Goal: Task Accomplishment & Management: Use online tool/utility

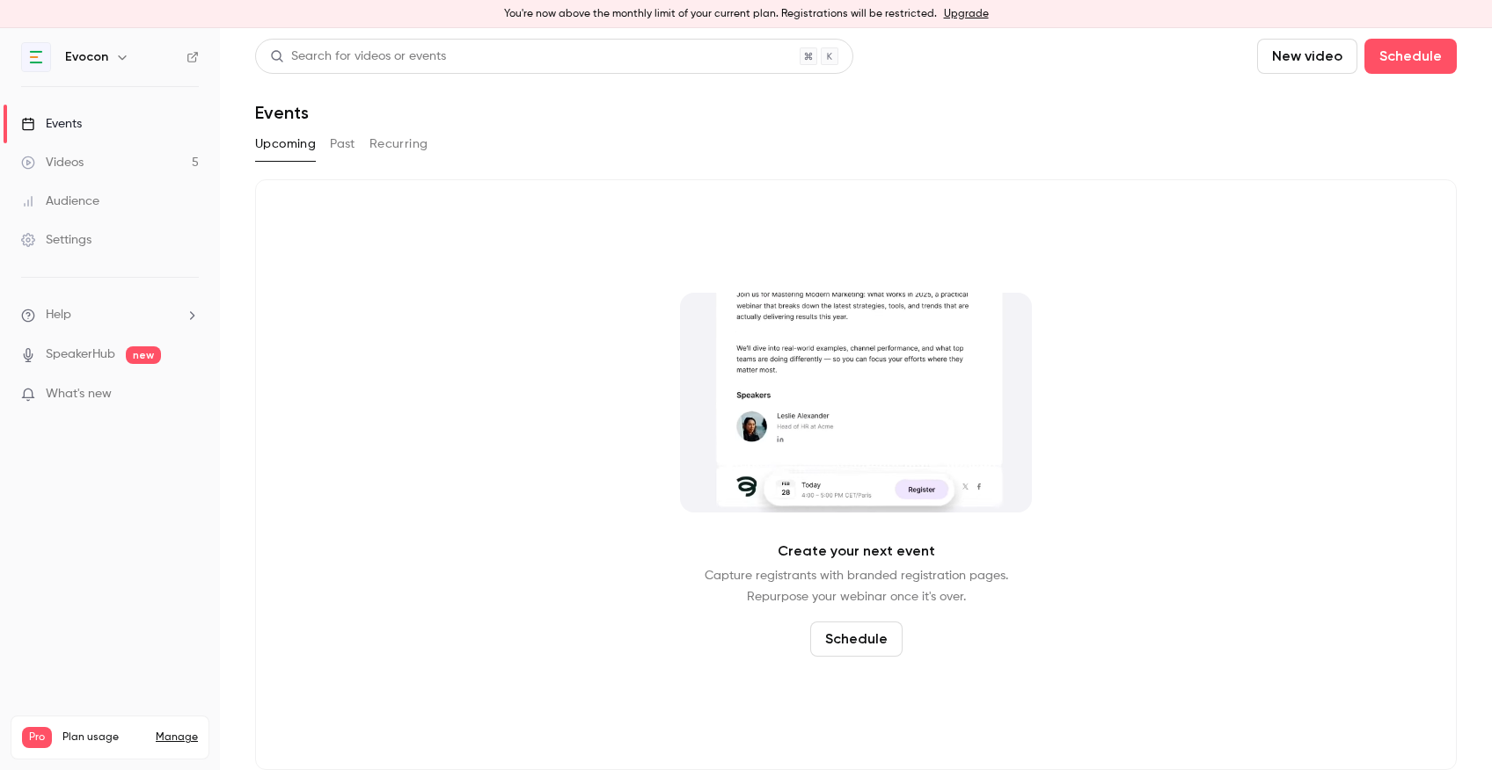
click at [93, 161] on link "Videos 5" at bounding box center [110, 162] width 220 height 39
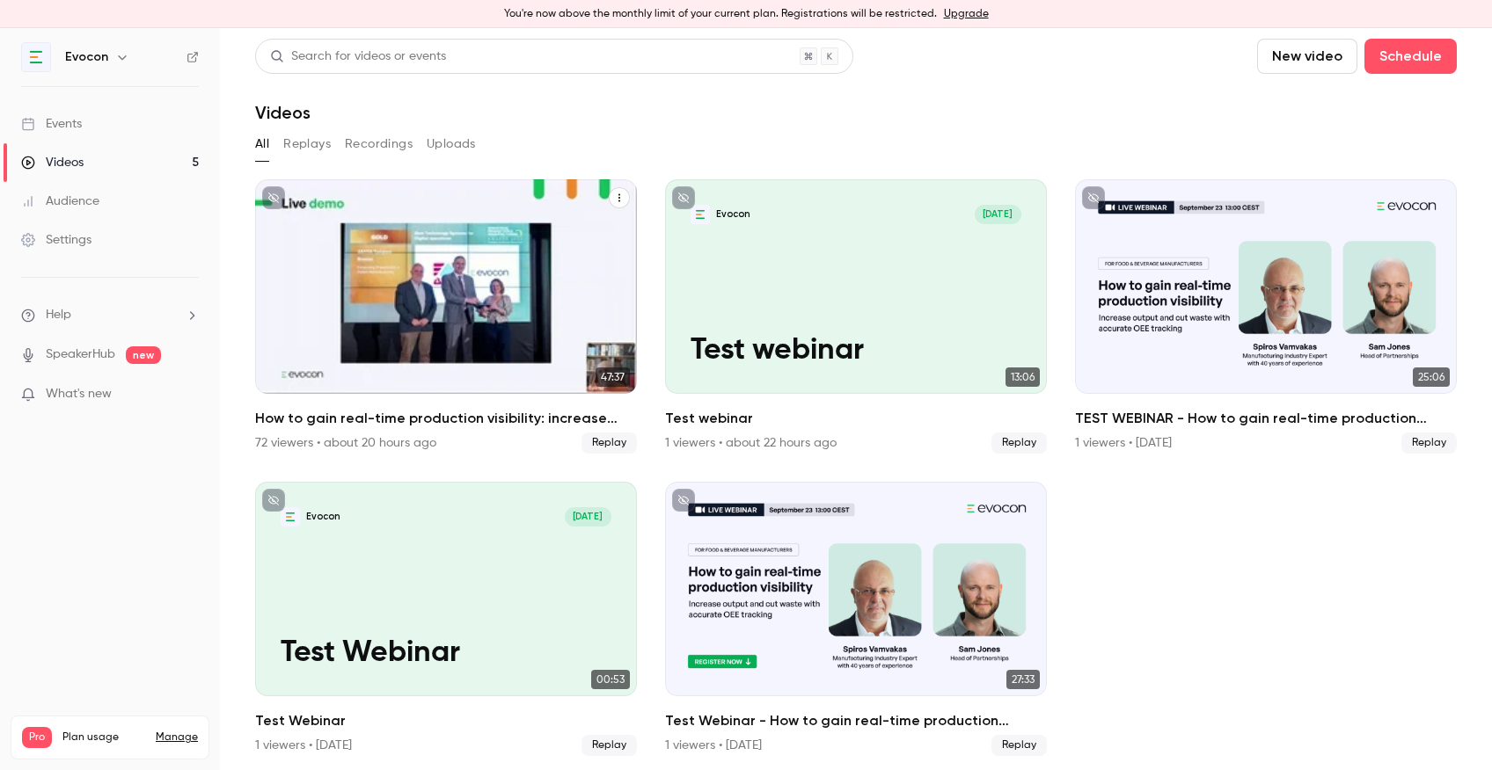
click at [617, 197] on icon "How to gain real-time production visibility: increase output and cut waste with…" at bounding box center [619, 198] width 11 height 11
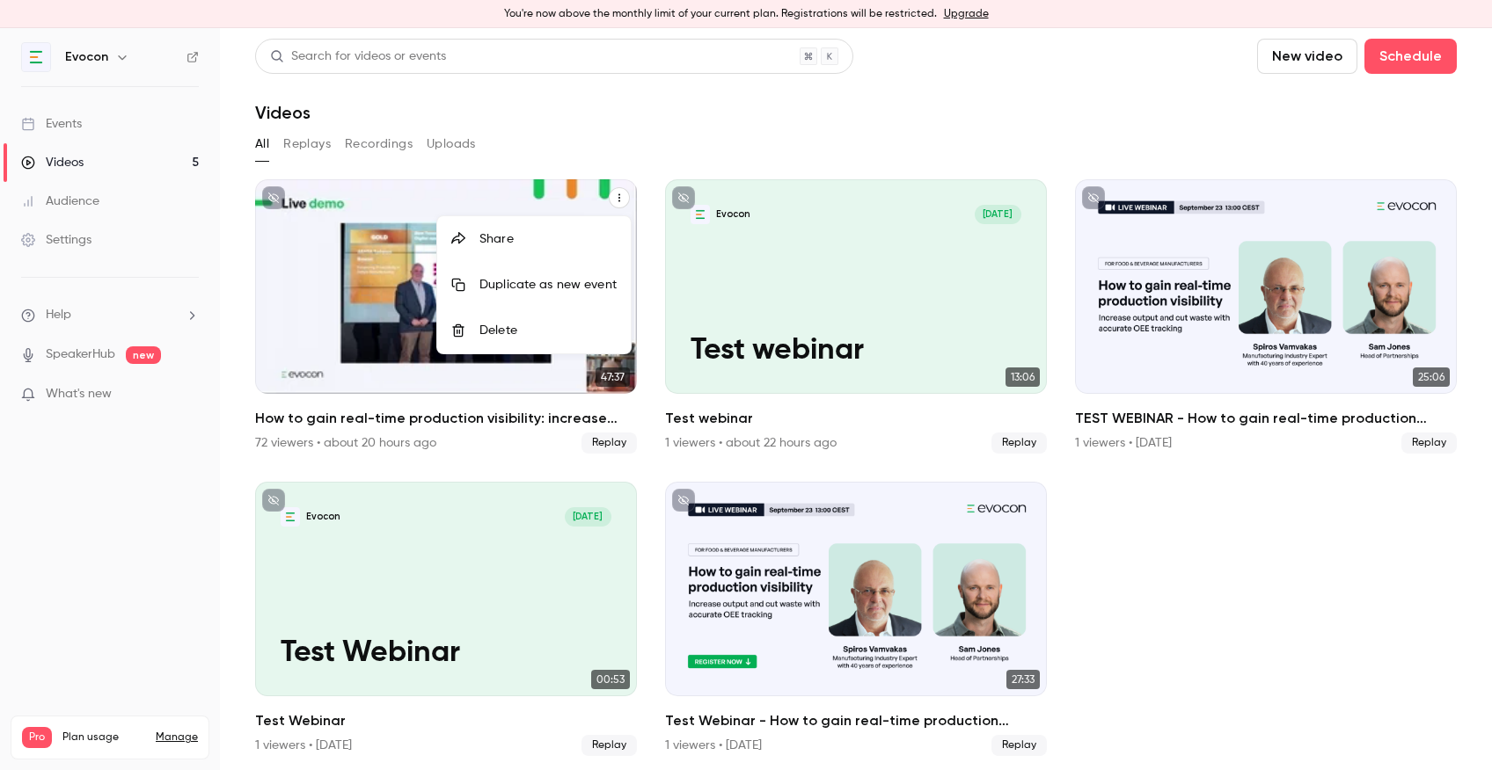
click at [482, 234] on div "Share" at bounding box center [547, 239] width 137 height 18
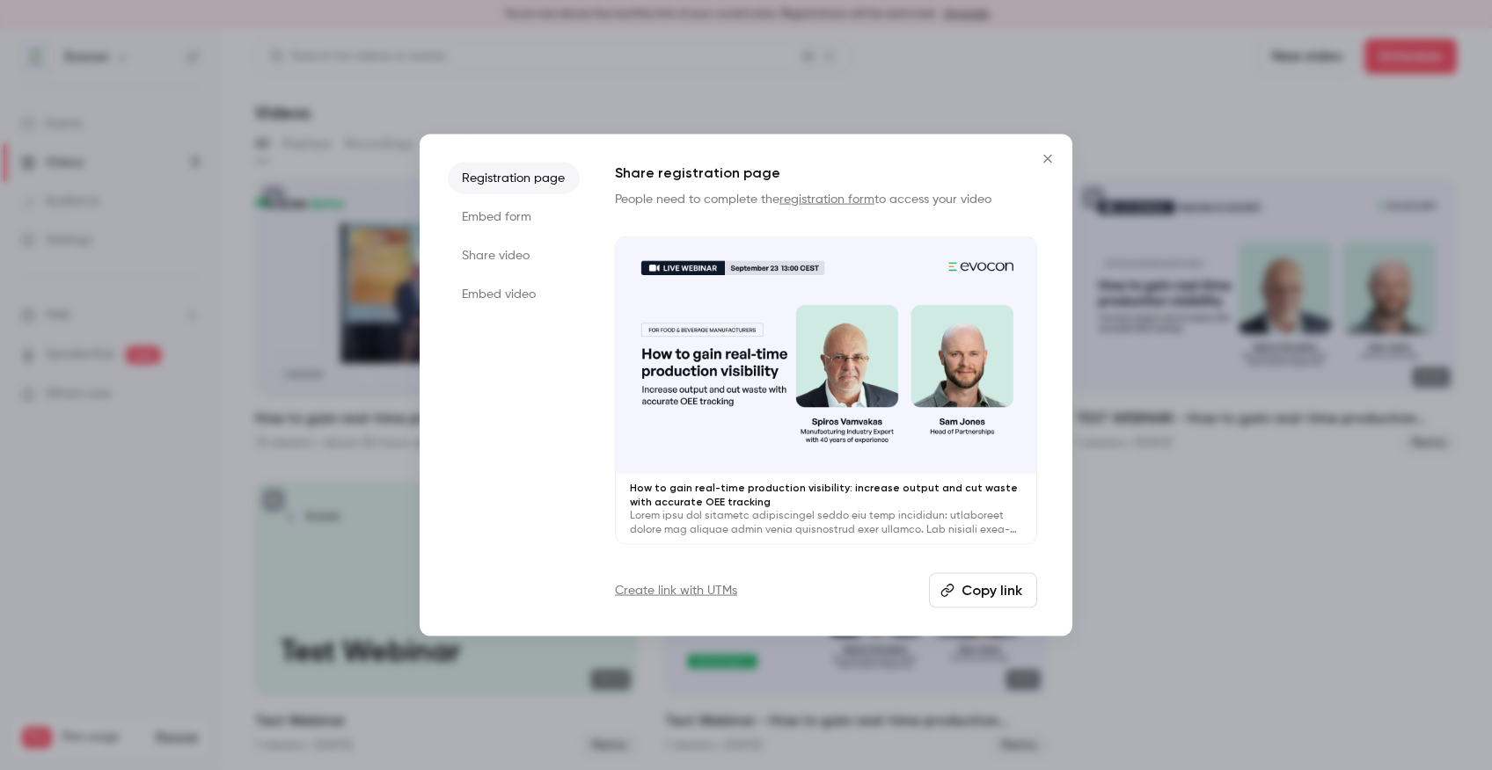
click at [1014, 589] on button "Copy link" at bounding box center [983, 590] width 108 height 35
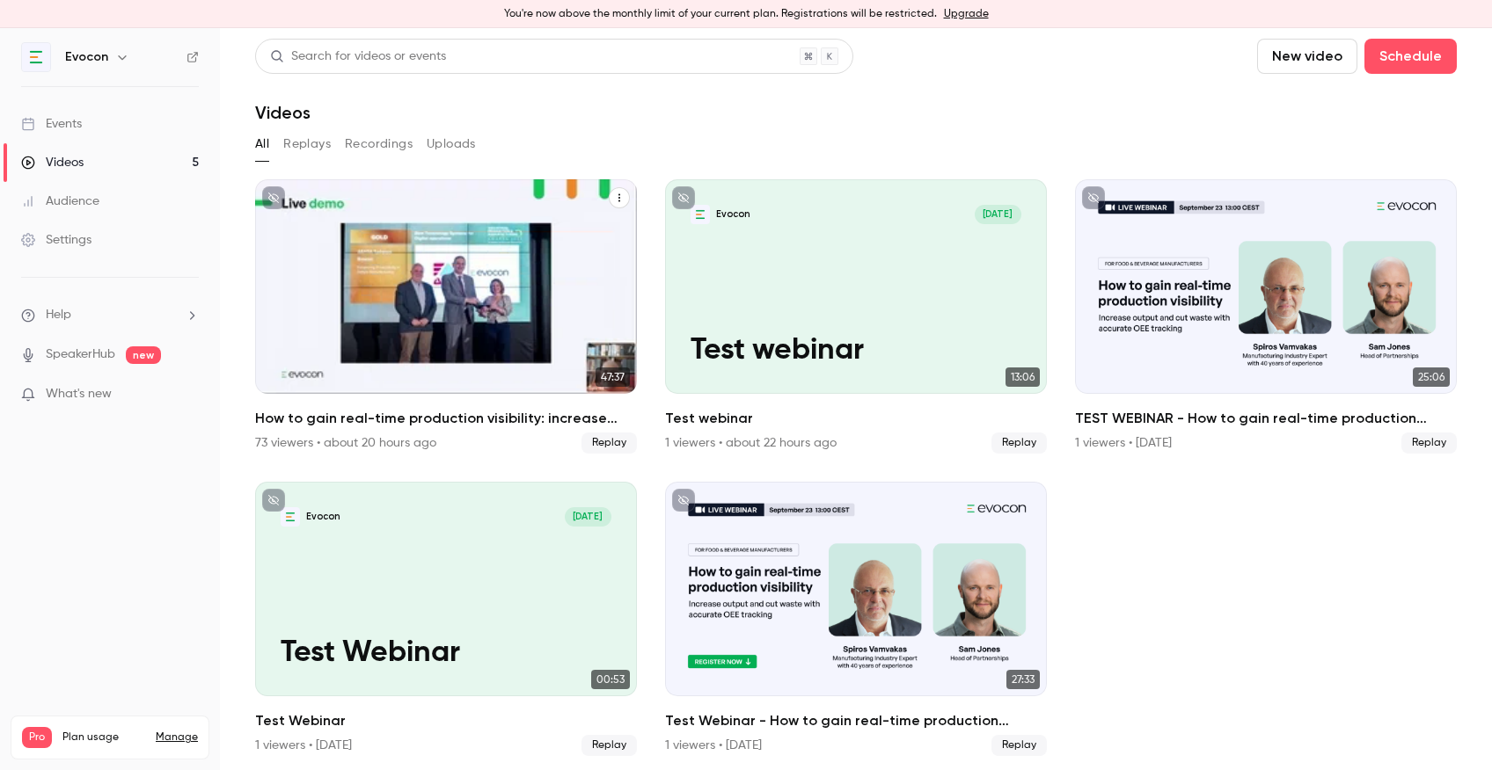
click at [618, 200] on icon "How to gain real-time production visibility: increase output and cut waste with…" at bounding box center [619, 198] width 11 height 11
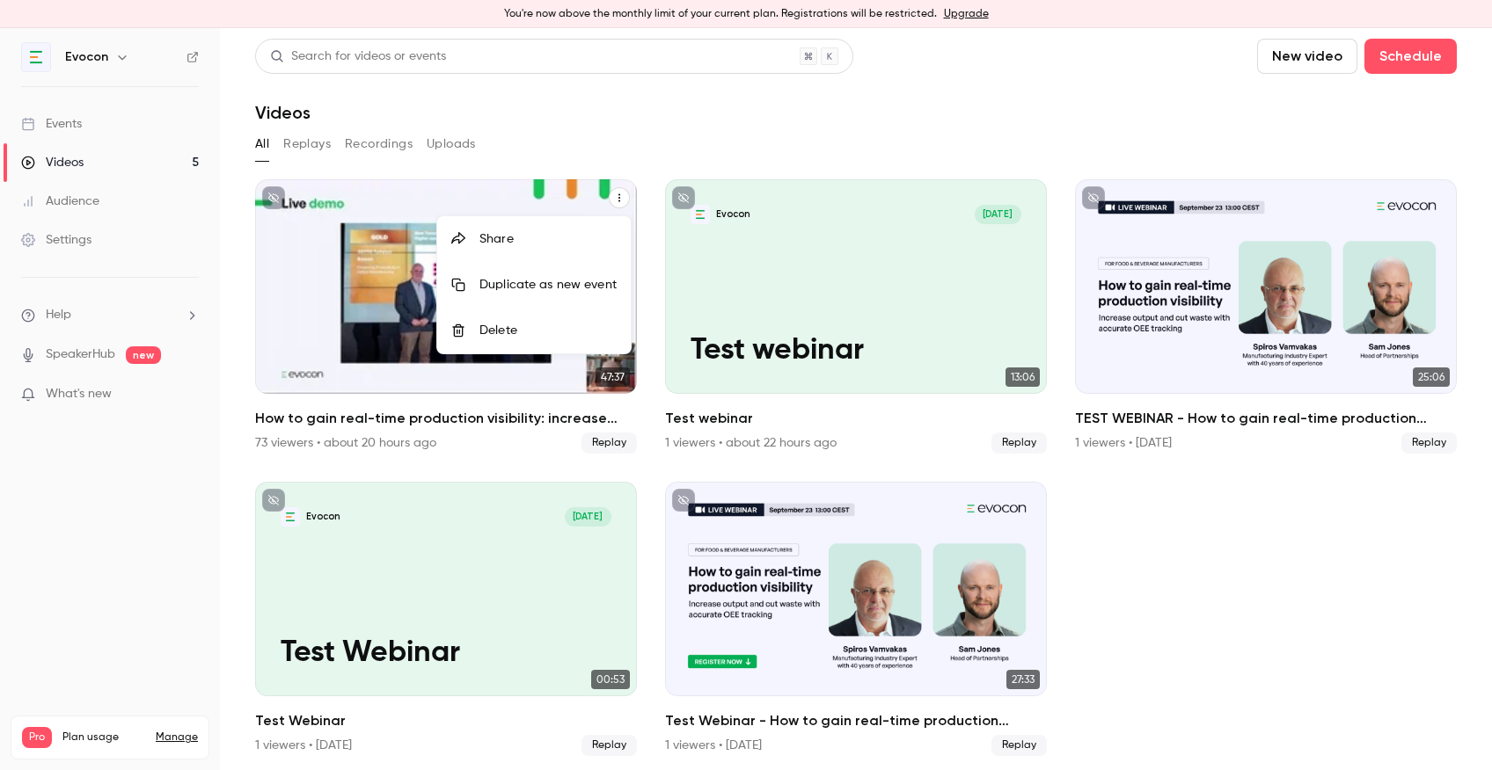
click at [535, 231] on div "Share" at bounding box center [547, 239] width 137 height 18
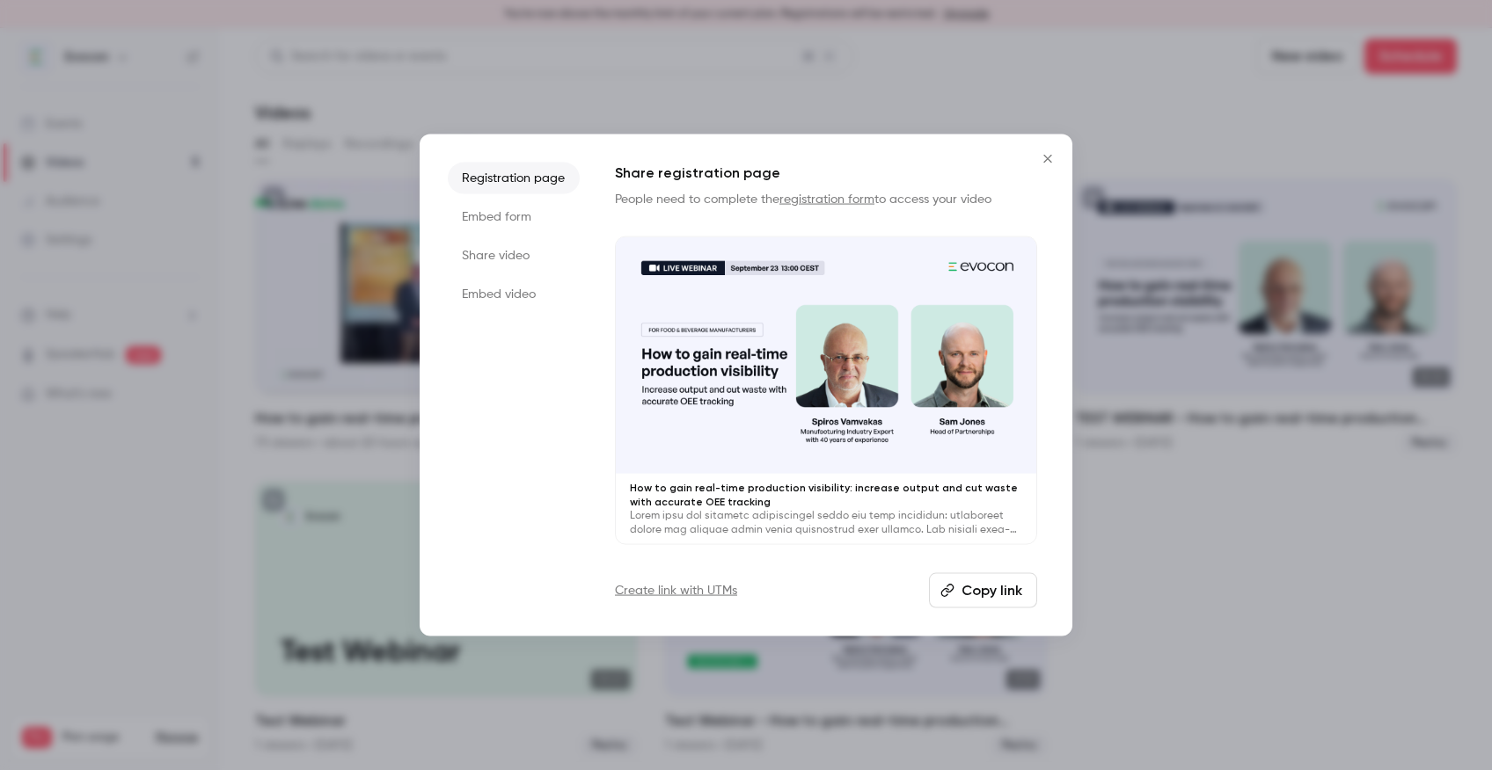
click at [513, 210] on li "Embed form" at bounding box center [514, 217] width 132 height 32
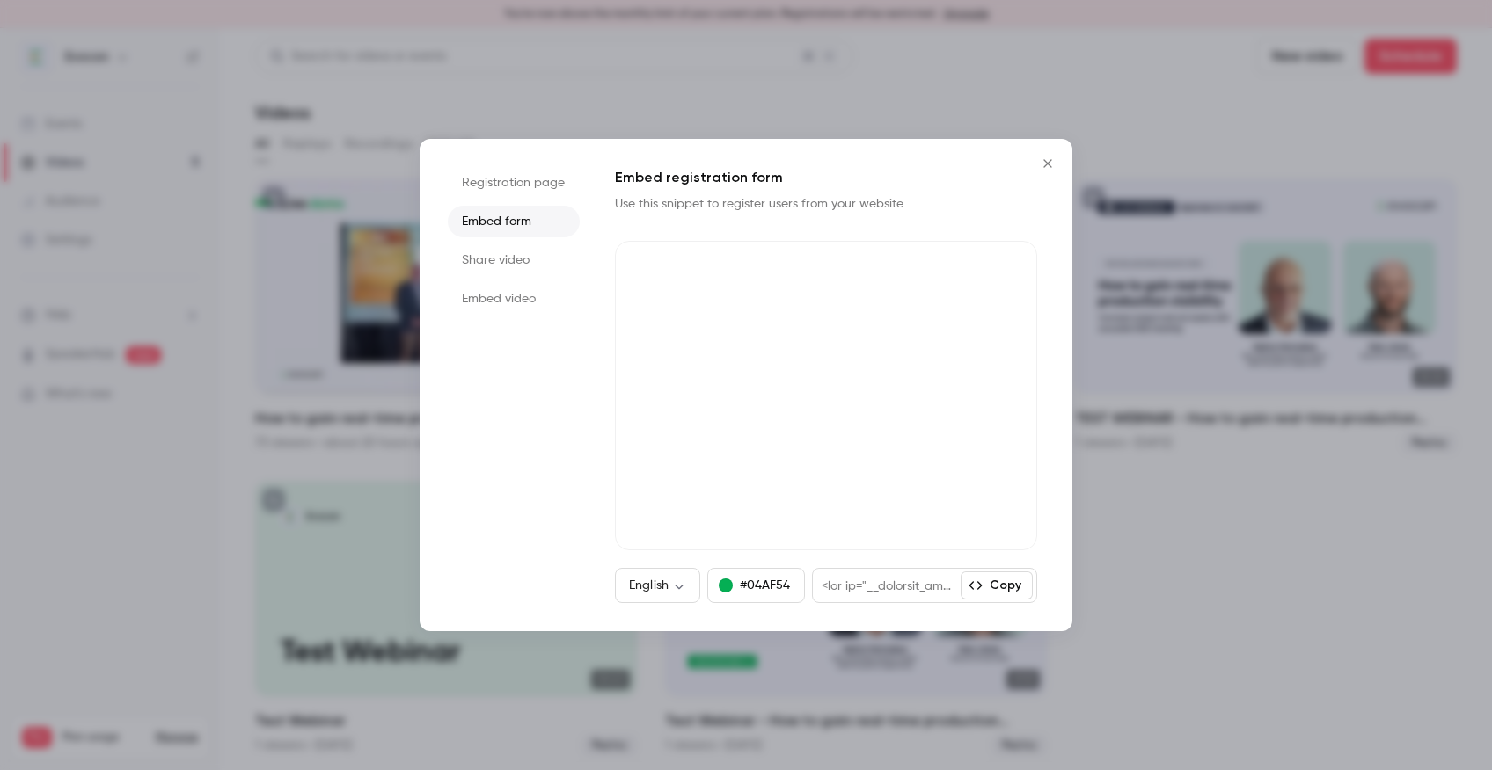
click at [515, 257] on li "Share video" at bounding box center [514, 261] width 132 height 32
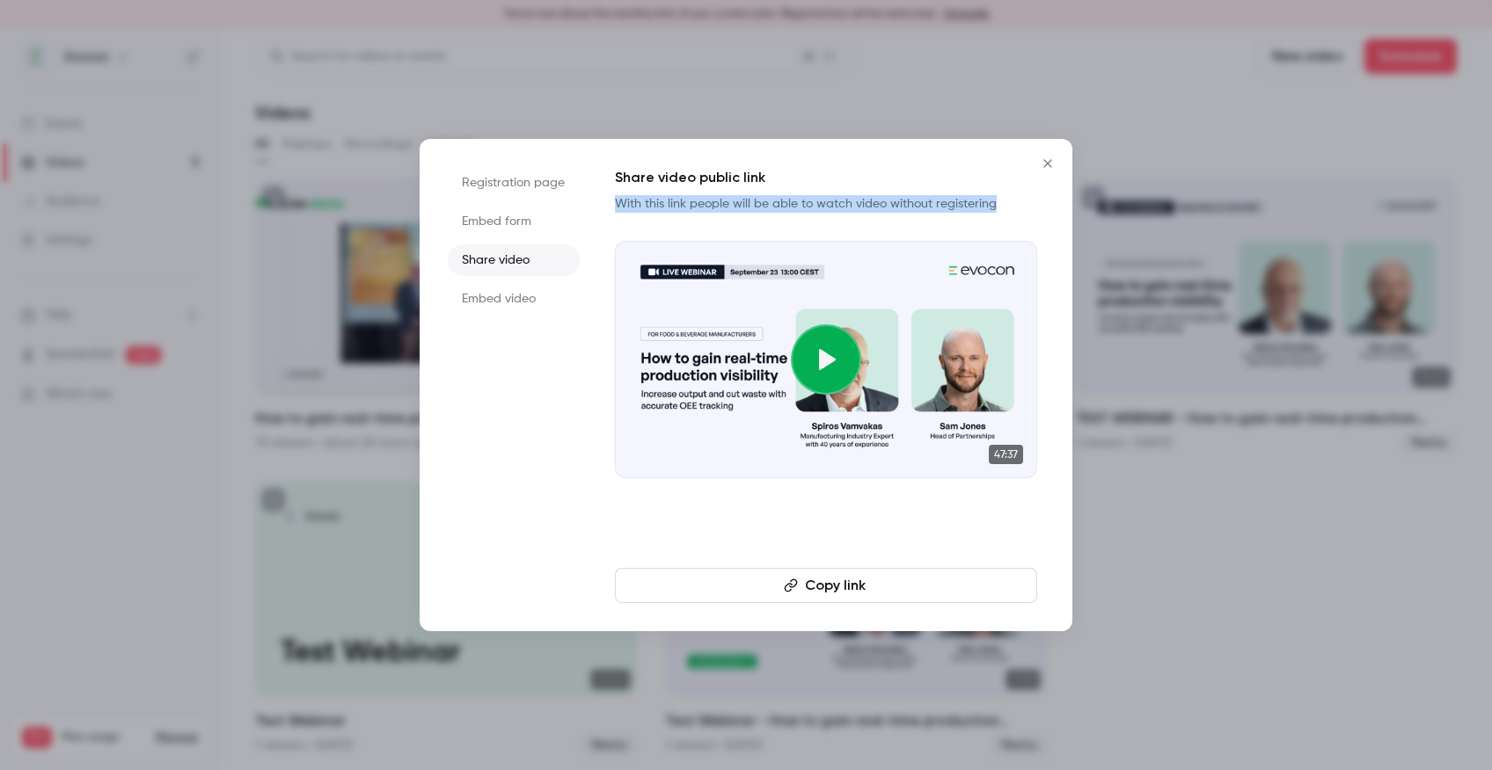
drag, startPoint x: 616, startPoint y: 202, endPoint x: 1010, endPoint y: 199, distance: 394.1
click at [1010, 199] on p "With this link people will be able to watch video without registering" at bounding box center [826, 204] width 422 height 18
click at [519, 186] on li "Registration page" at bounding box center [514, 183] width 132 height 32
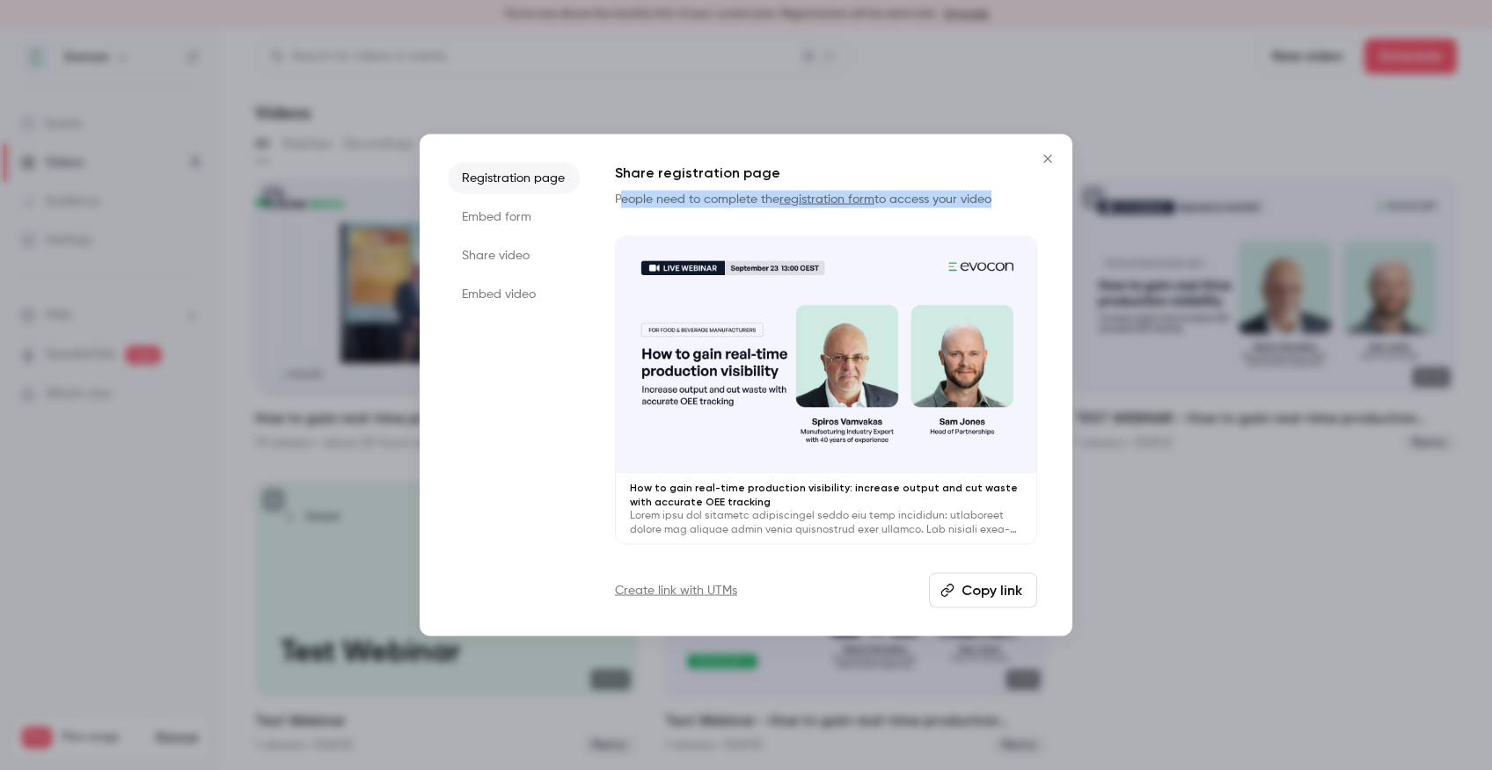
drag, startPoint x: 618, startPoint y: 195, endPoint x: 997, endPoint y: 215, distance: 379.6
click at [997, 215] on div "Share registration page People need to complete the registration form to access…" at bounding box center [826, 354] width 422 height 383
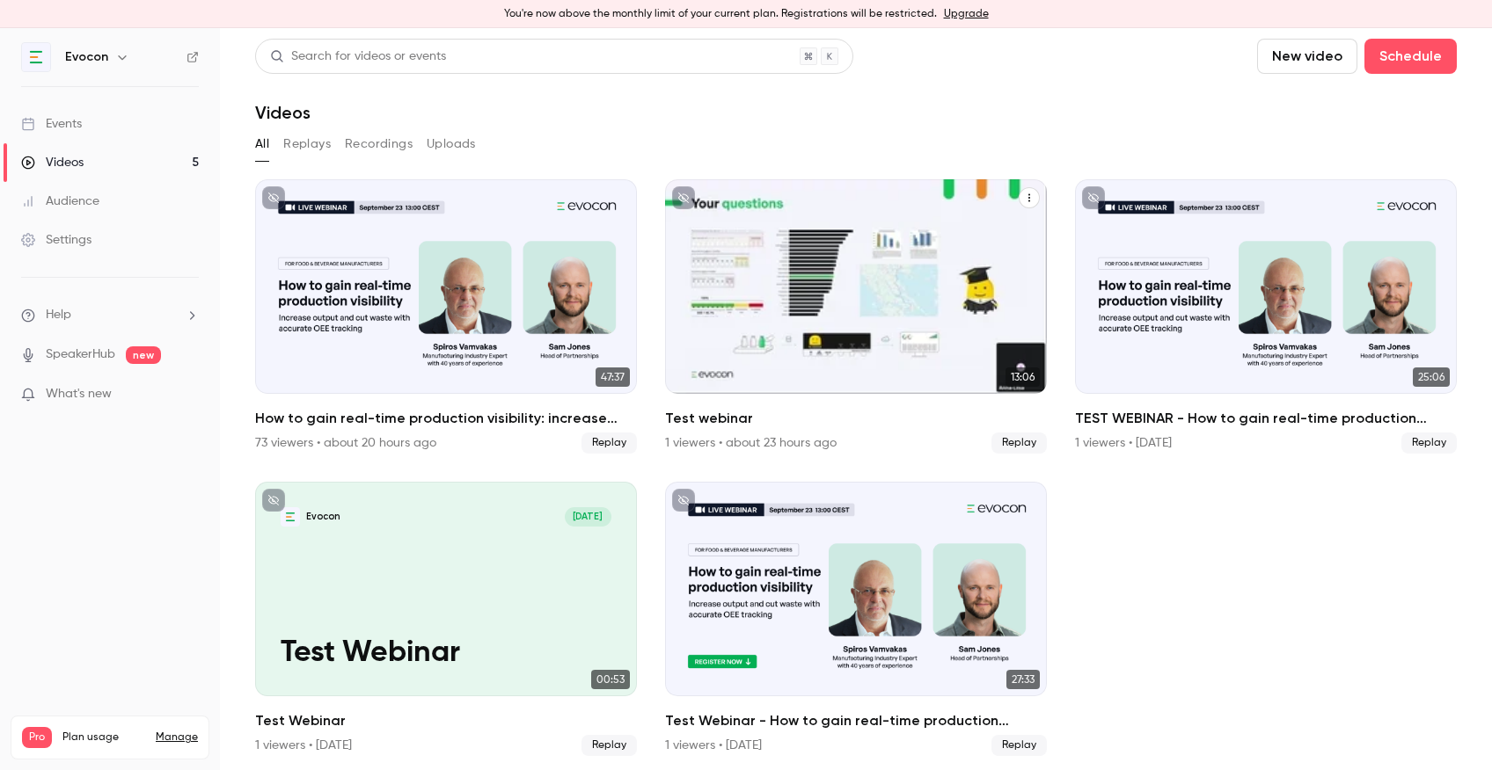
click at [1033, 194] on icon "Test webinar" at bounding box center [1029, 198] width 11 height 11
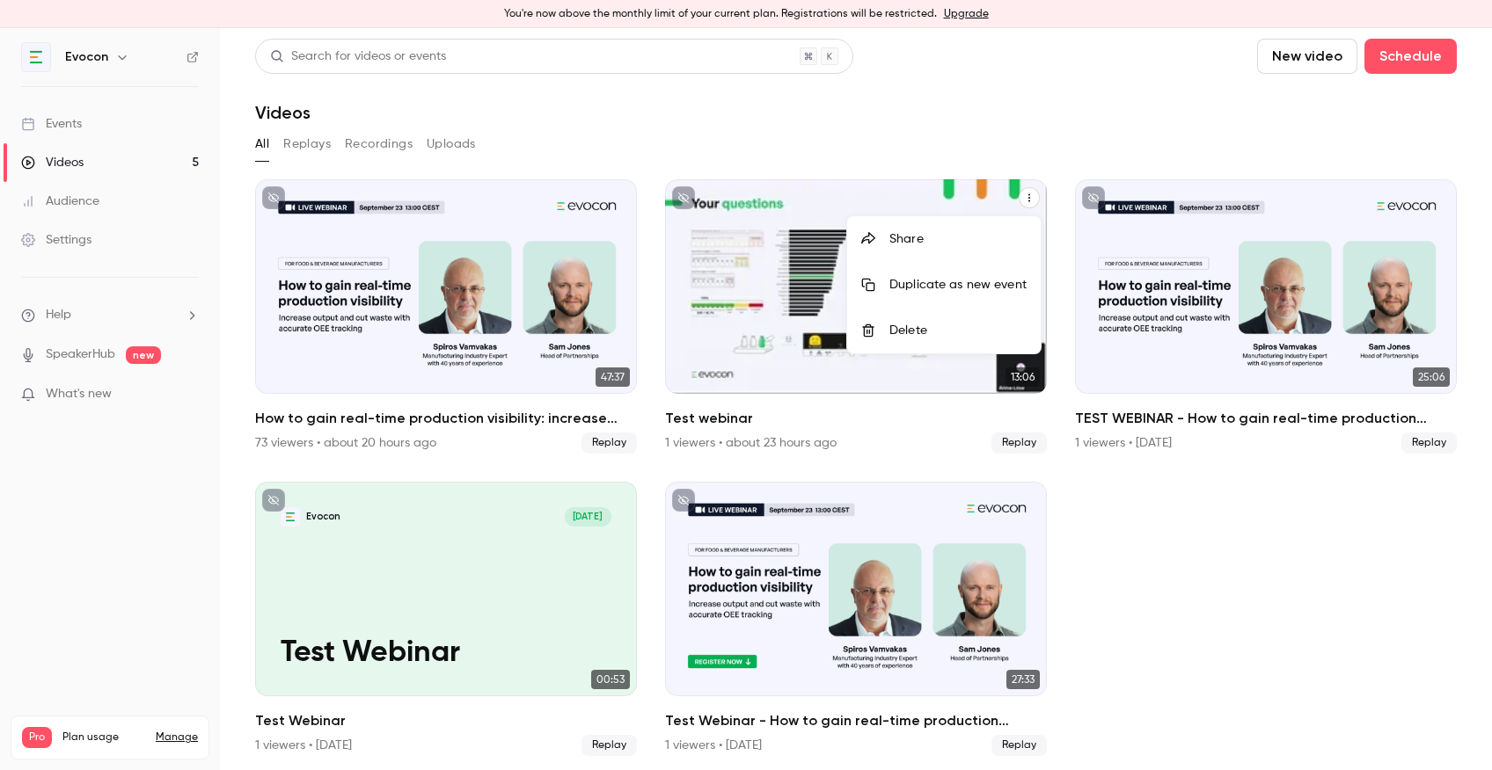
click at [938, 330] on div "Delete" at bounding box center [957, 331] width 137 height 18
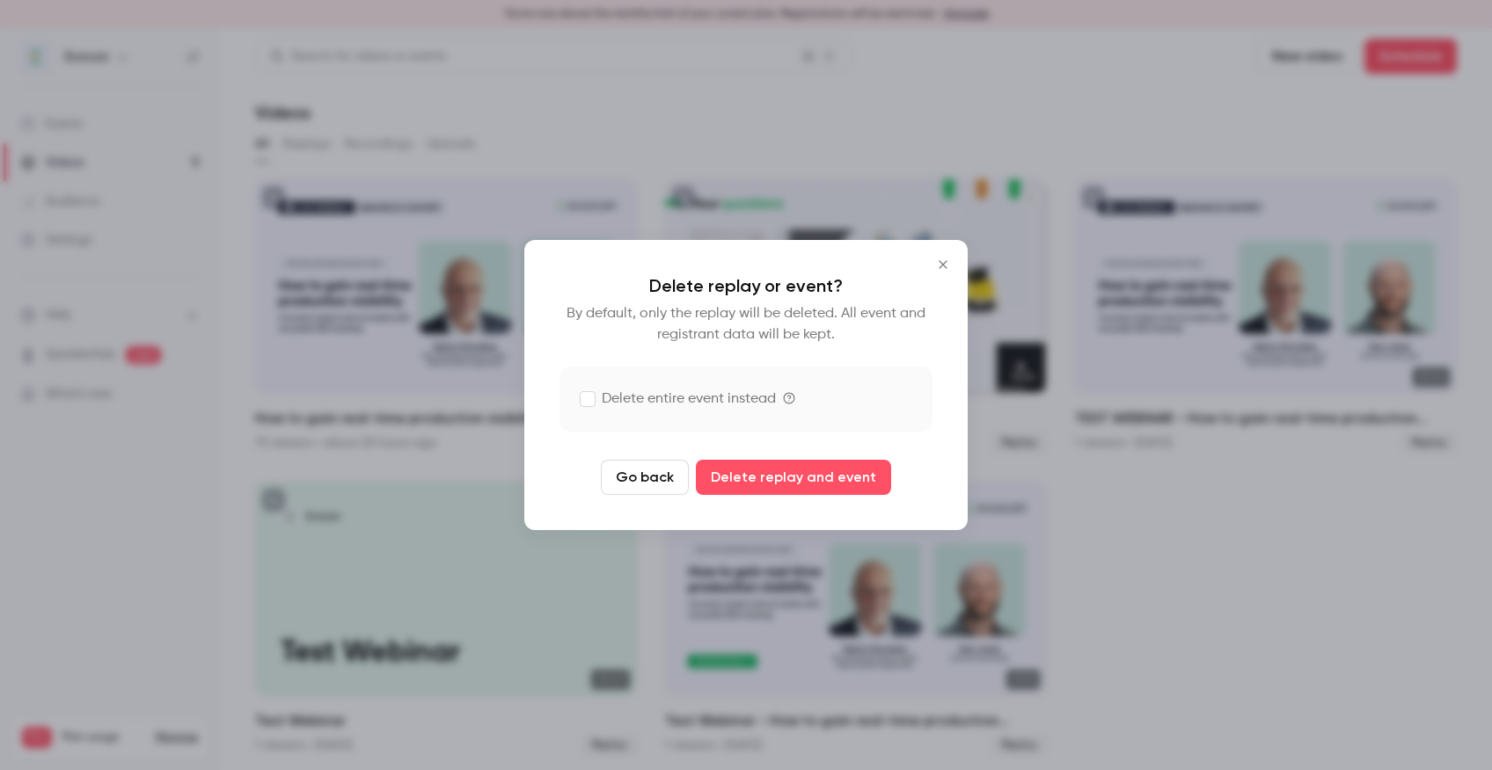
click at [946, 261] on icon "Close" at bounding box center [942, 264] width 8 height 8
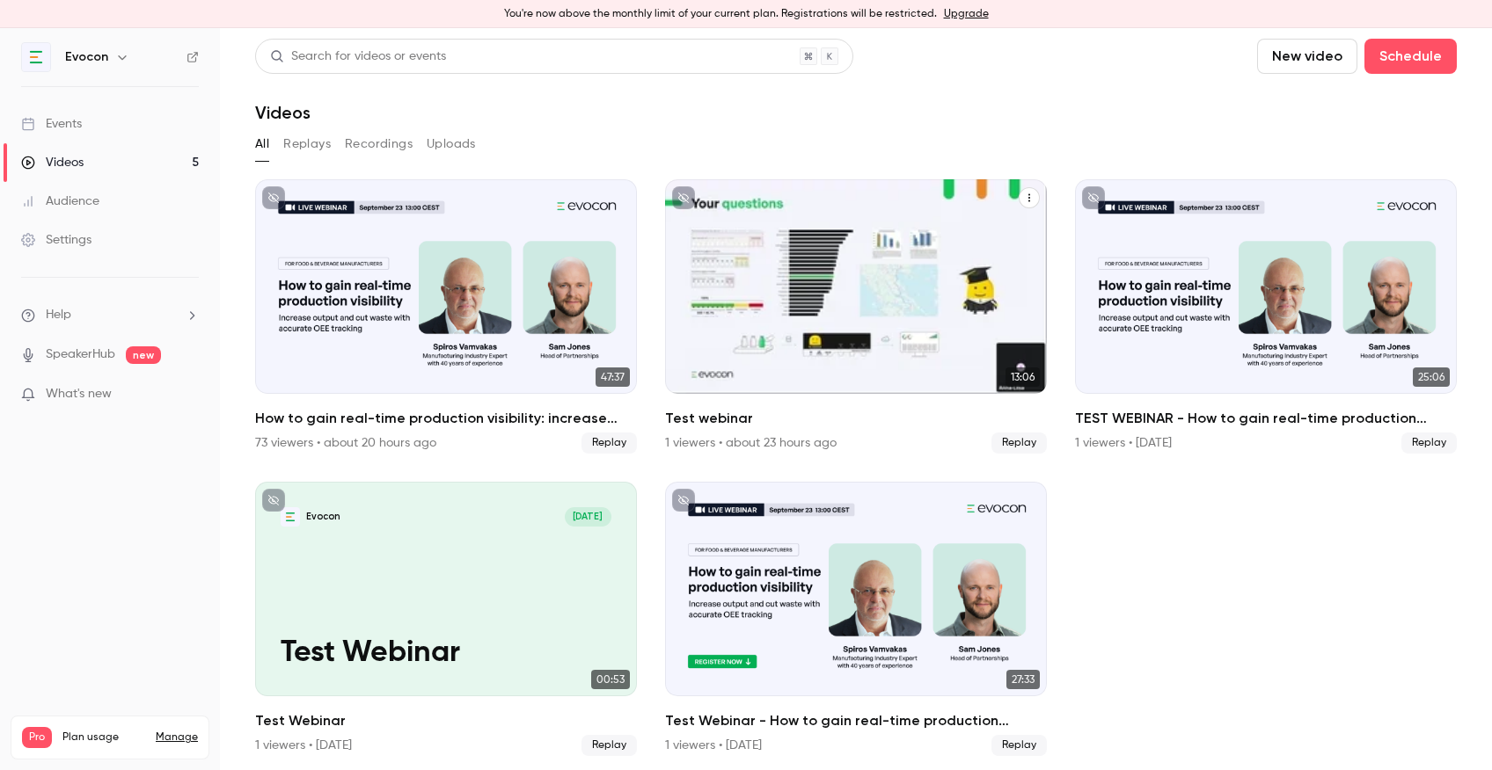
click at [1029, 200] on icon "Test webinar" at bounding box center [1029, 198] width 2 height 8
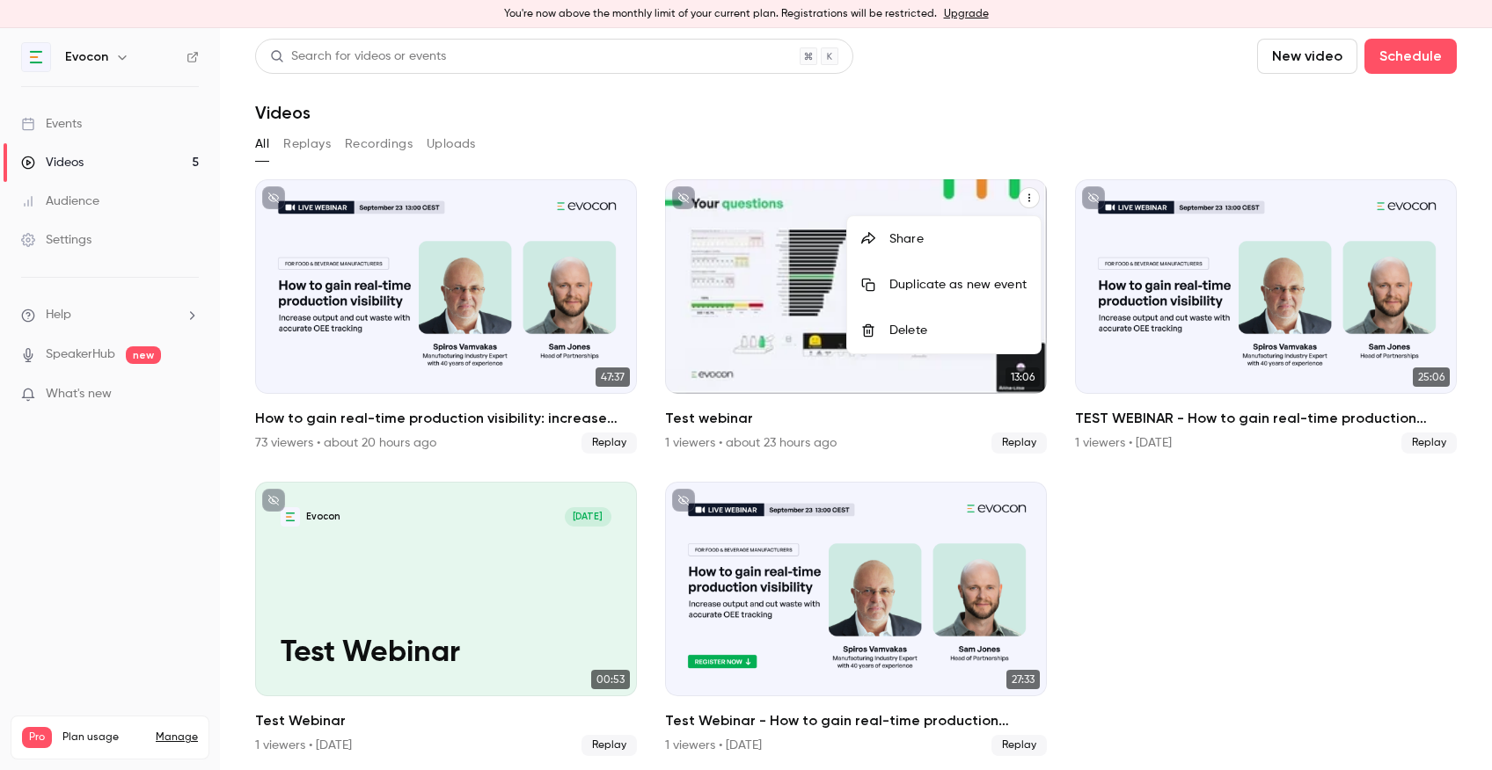
click at [910, 325] on div "Delete" at bounding box center [957, 331] width 137 height 18
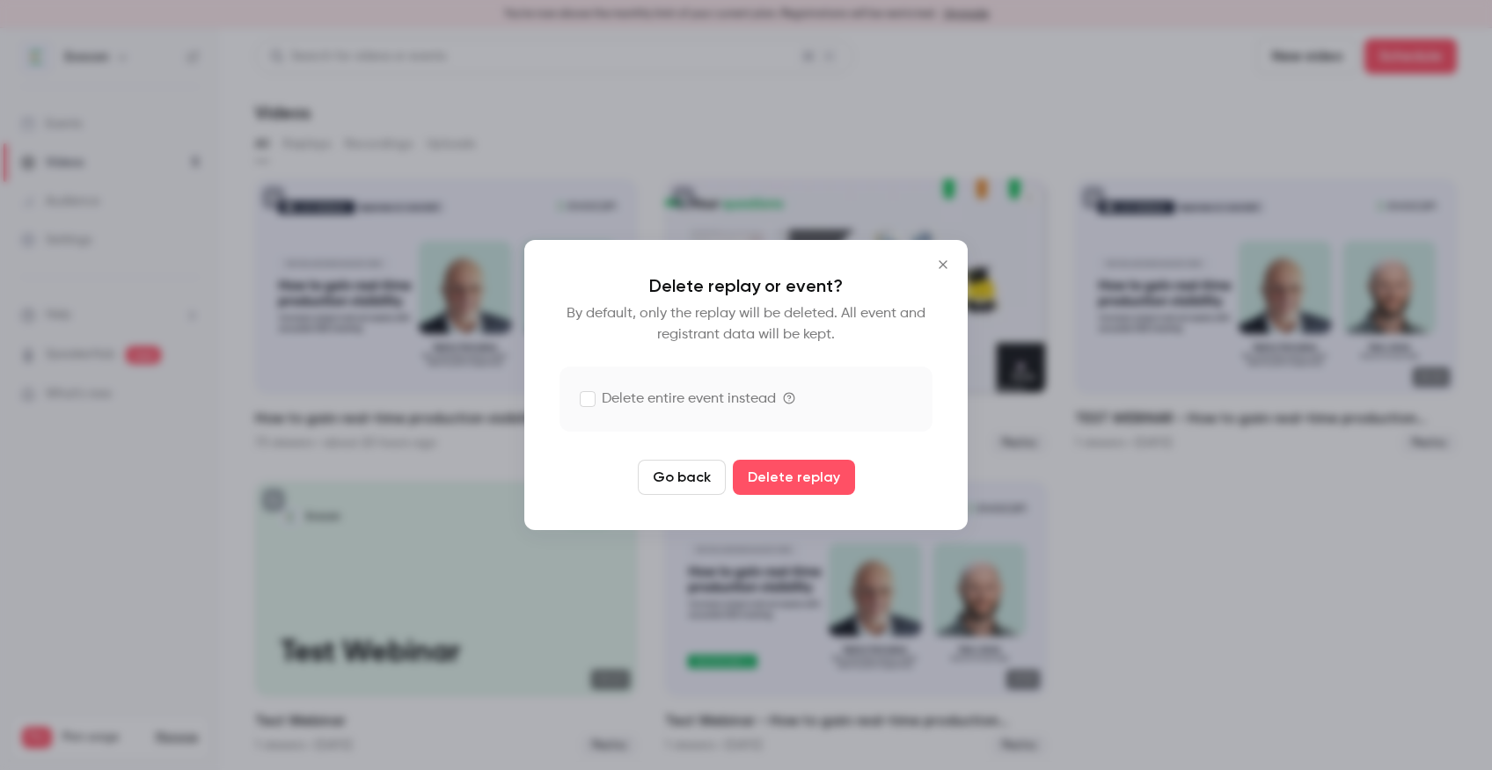
click at [597, 401] on label "Delete entire event instead" at bounding box center [678, 399] width 195 height 21
click at [768, 483] on button "Delete replay and event" at bounding box center [793, 477] width 195 height 35
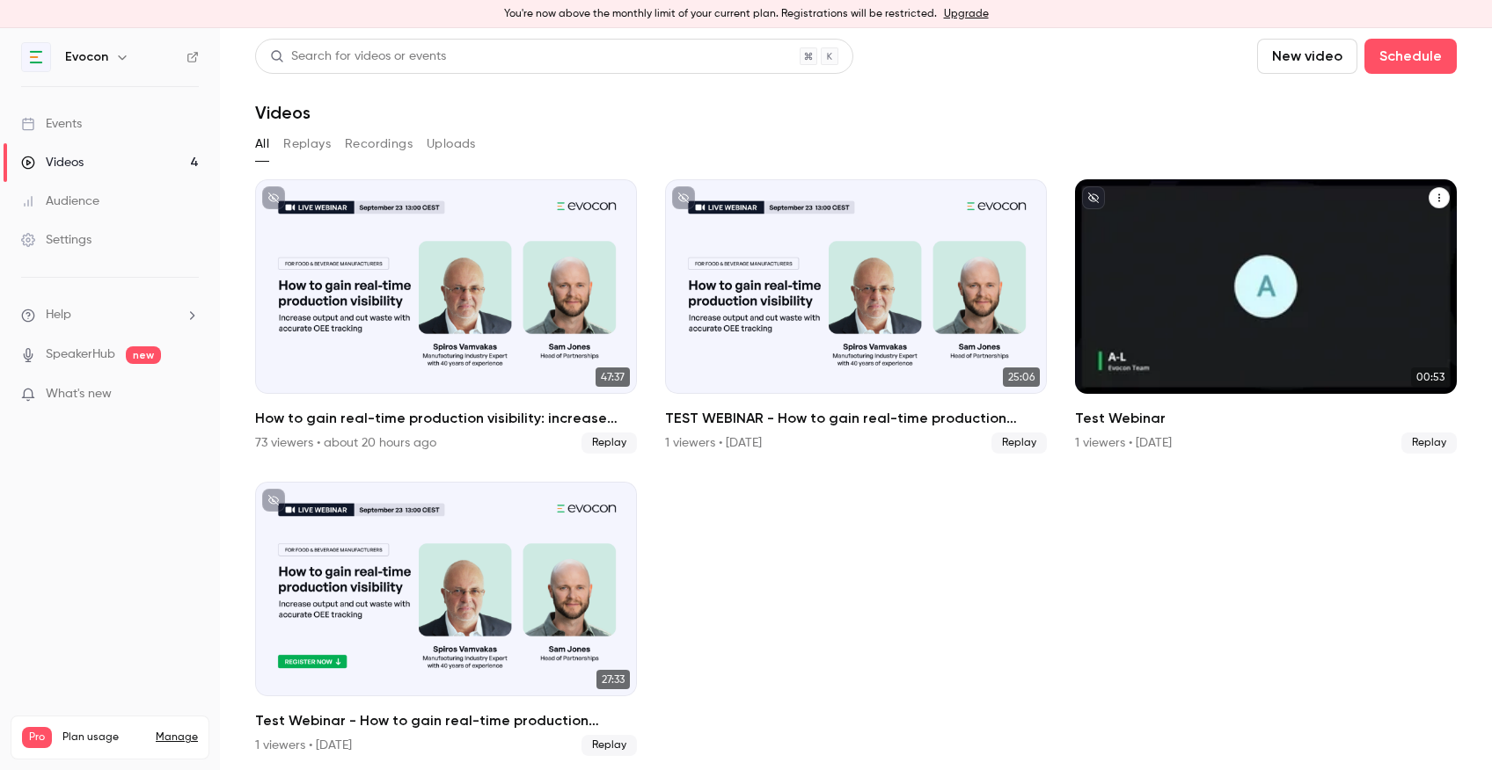
click at [1441, 198] on icon "Test Webinar" at bounding box center [1439, 198] width 11 height 11
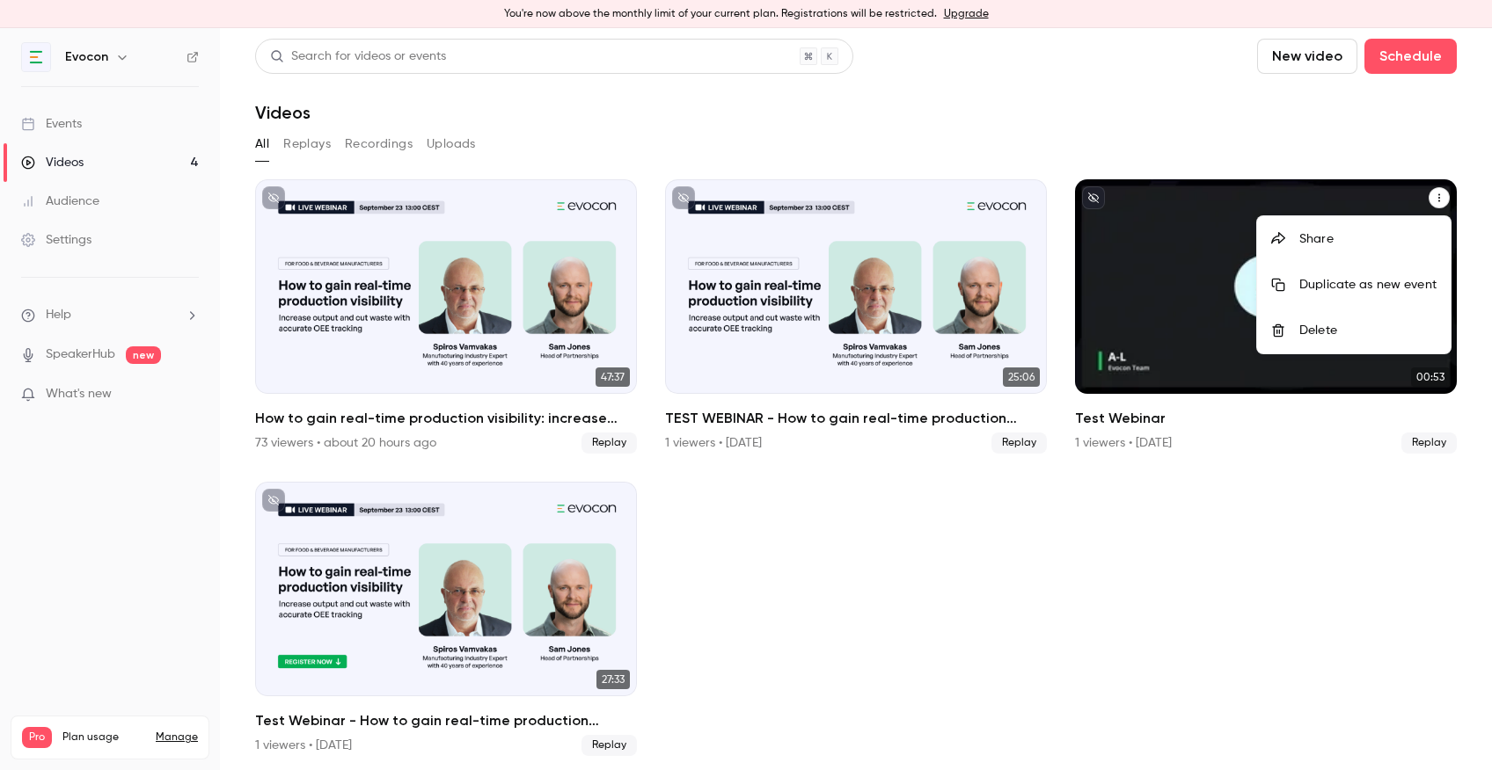
click at [1339, 331] on div "Delete" at bounding box center [1367, 331] width 137 height 18
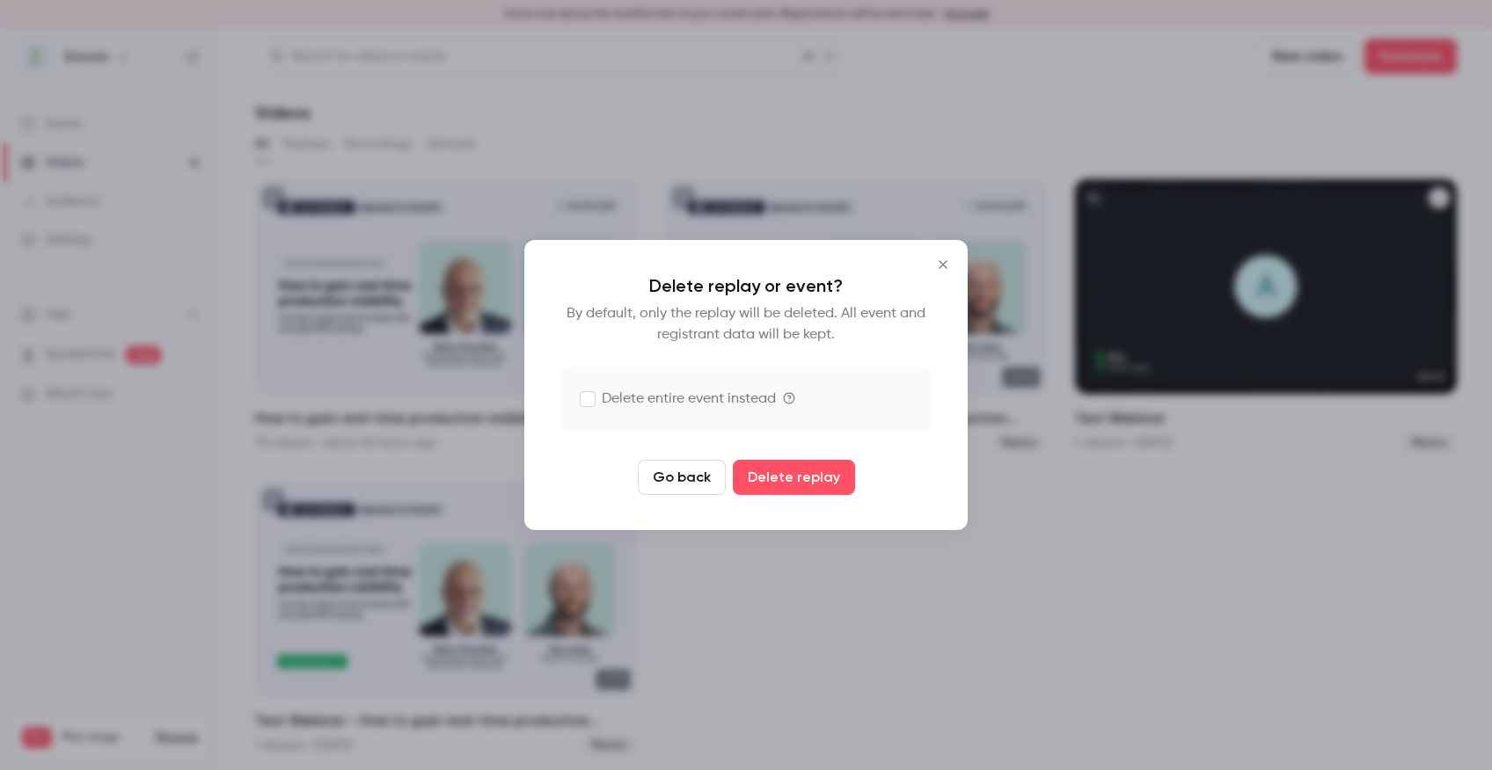
click at [647, 389] on label "Delete entire event instead" at bounding box center [678, 399] width 195 height 21
click at [760, 480] on button "Delete replay and event" at bounding box center [793, 477] width 195 height 35
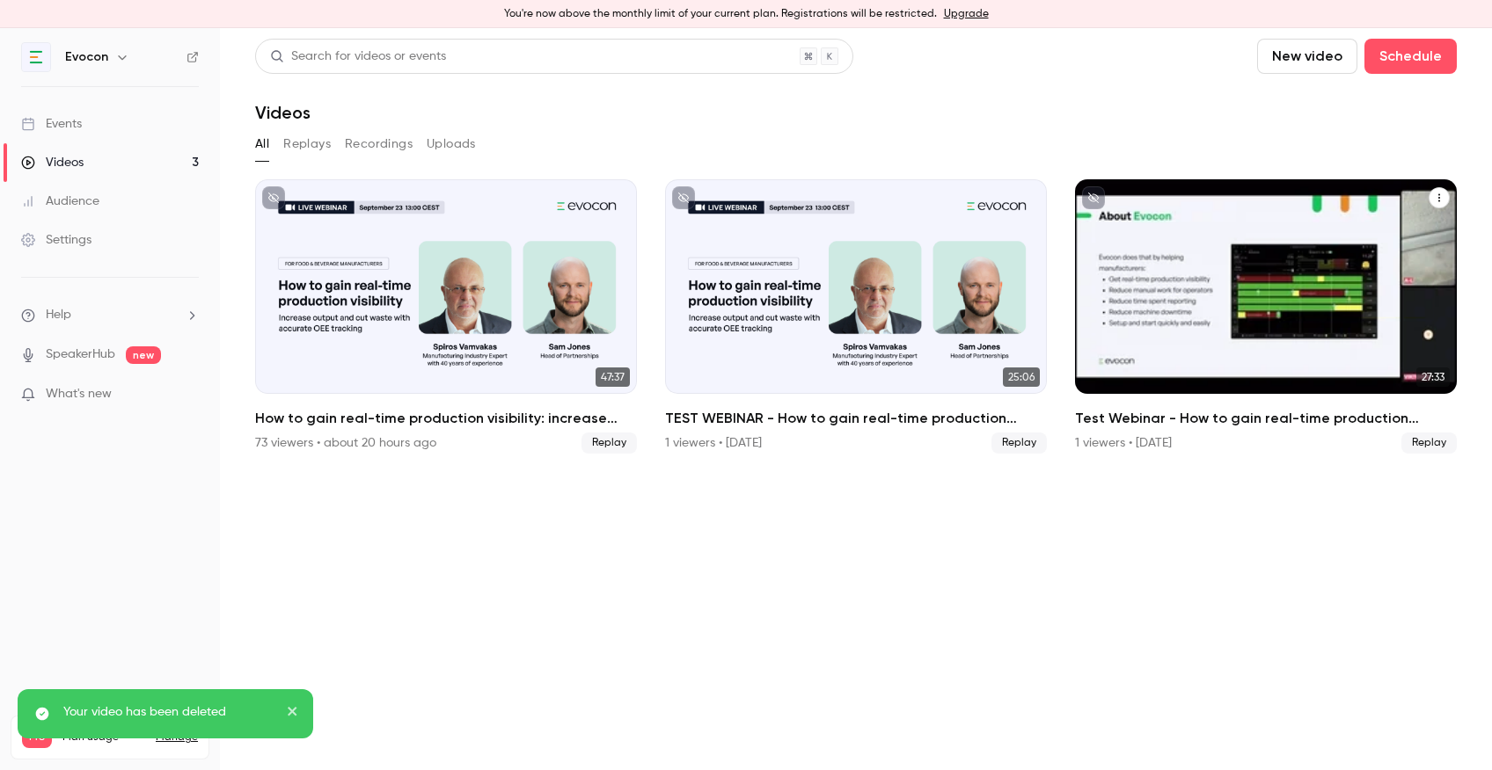
click at [1439, 197] on icon "Test Webinar - How to gain real-time production visibility: increase output and…" at bounding box center [1439, 198] width 2 height 8
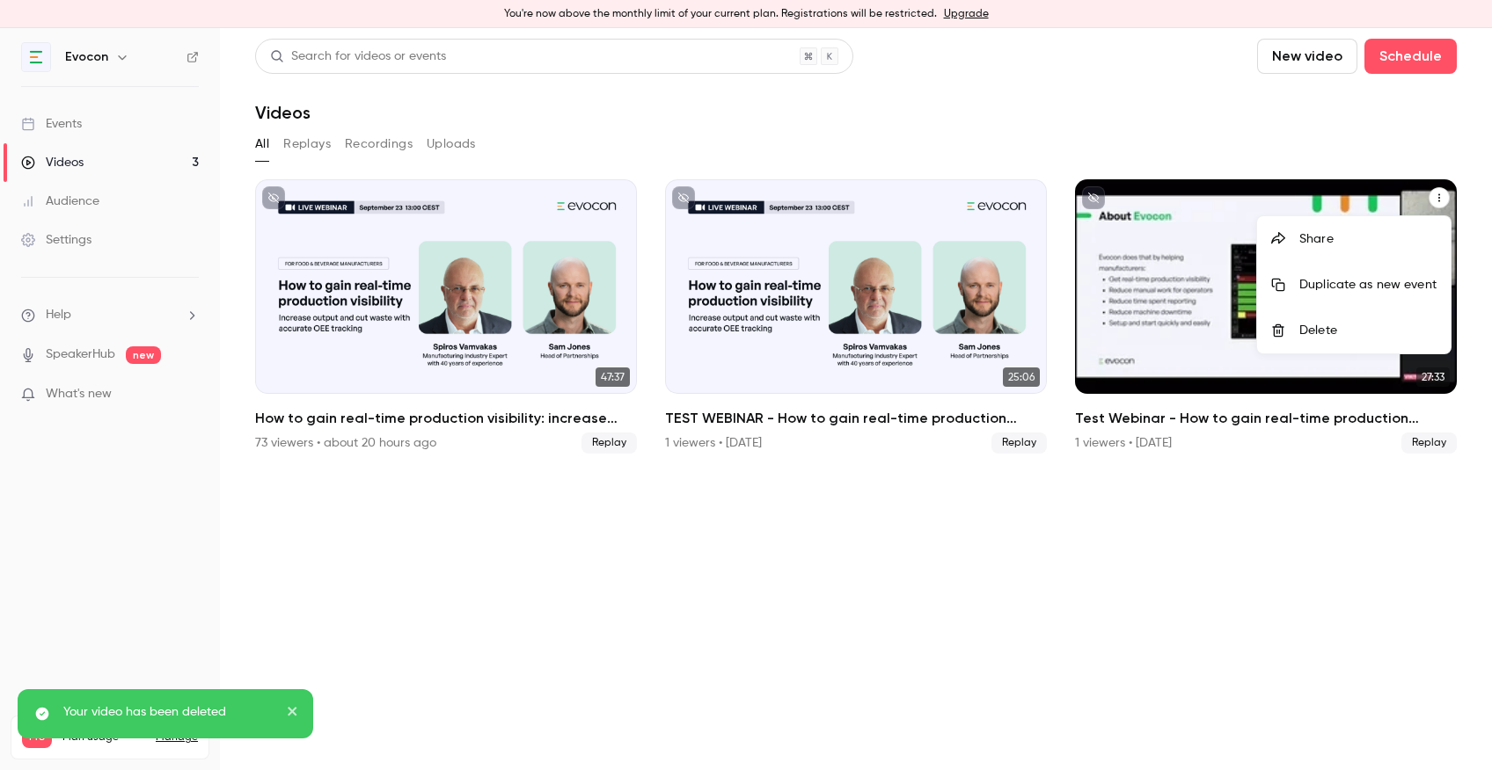
click at [1347, 327] on div "Delete" at bounding box center [1367, 331] width 137 height 18
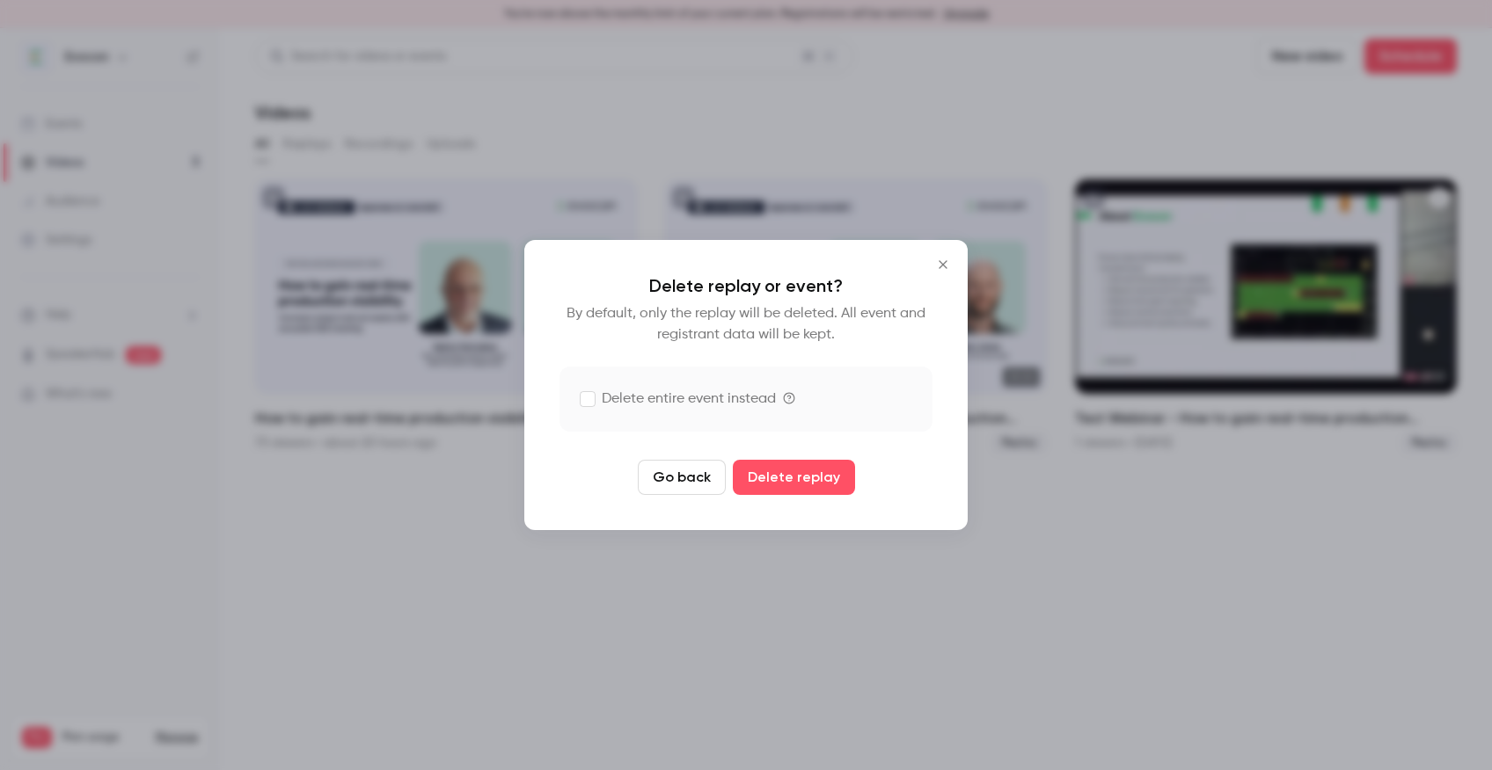
click at [690, 405] on label "Delete entire event instead" at bounding box center [678, 399] width 195 height 21
click at [786, 485] on button "Delete replay and event" at bounding box center [793, 477] width 195 height 35
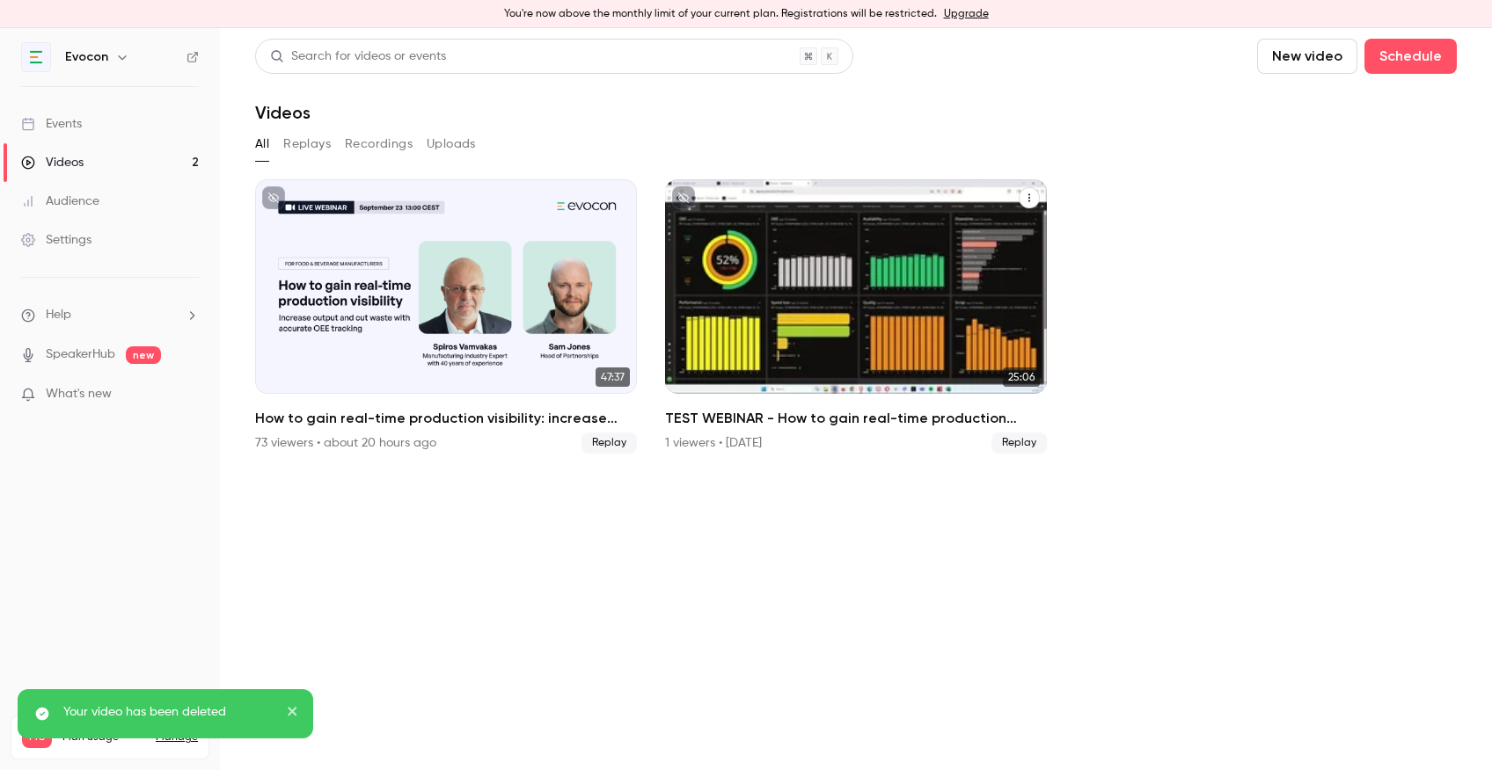
click at [1029, 199] on icon "TEST WEBINAR - How to gain real-time production visibility: increase output and…" at bounding box center [1029, 198] width 11 height 11
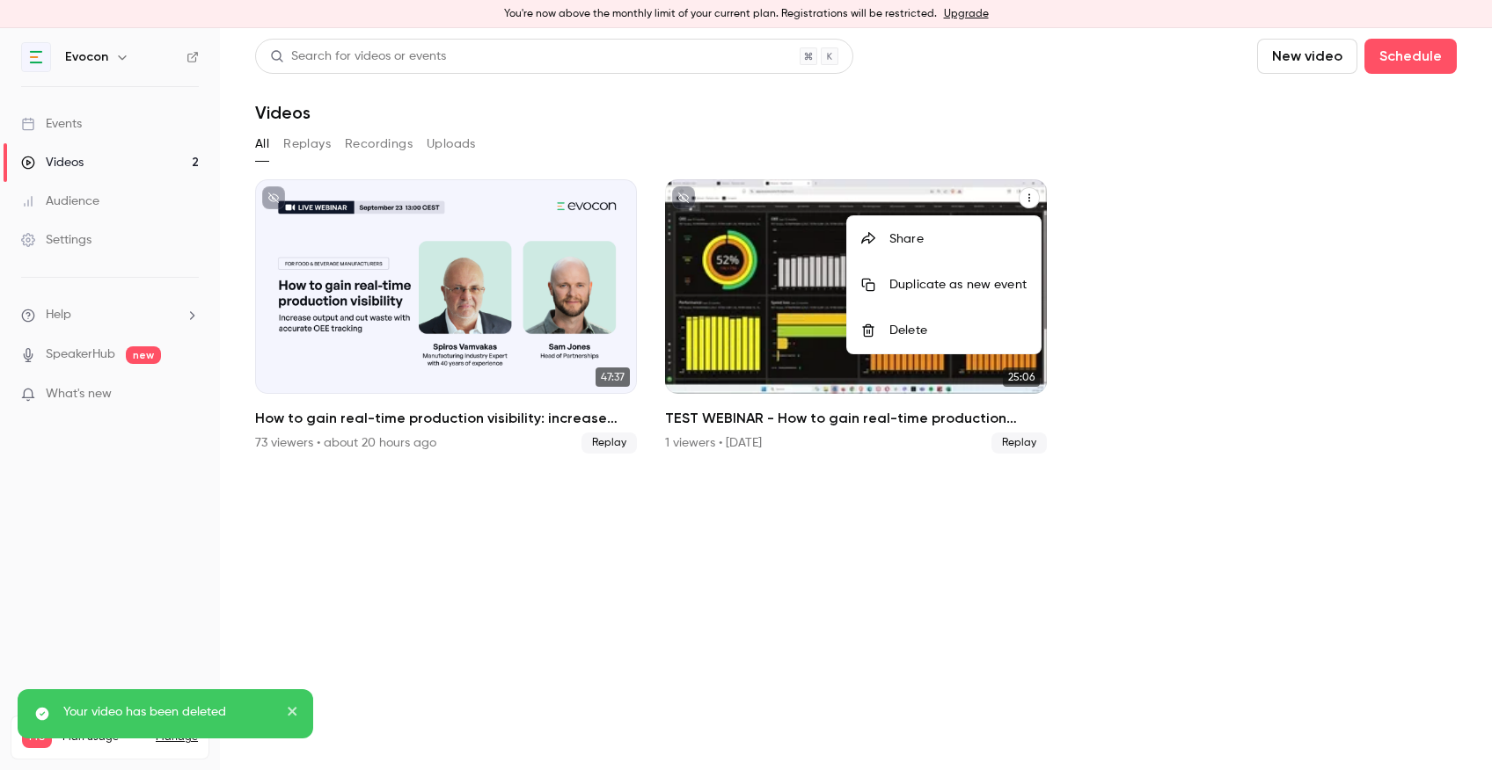
click at [931, 326] on div "Delete" at bounding box center [957, 331] width 137 height 18
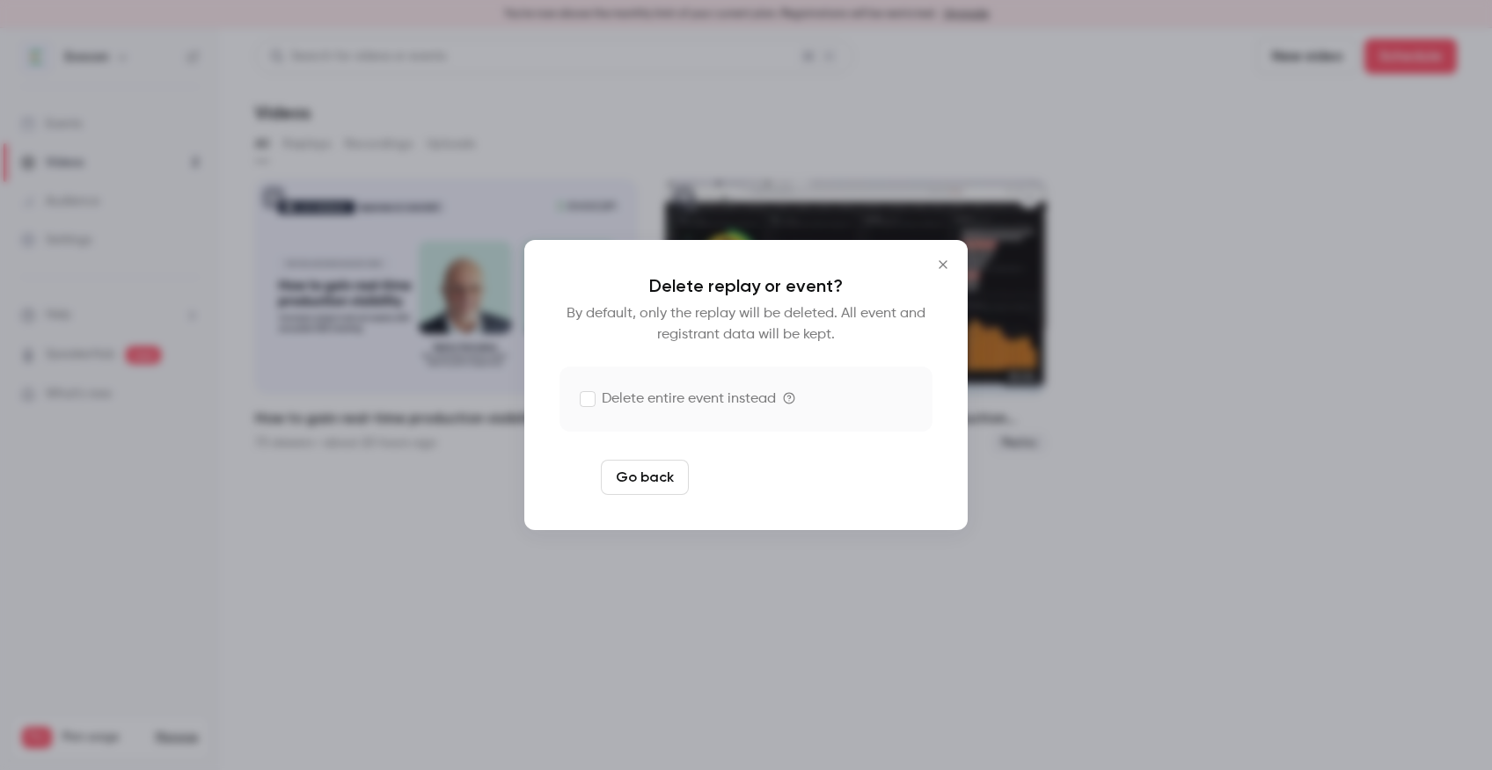
click at [783, 480] on button "Delete replay and event" at bounding box center [793, 477] width 195 height 35
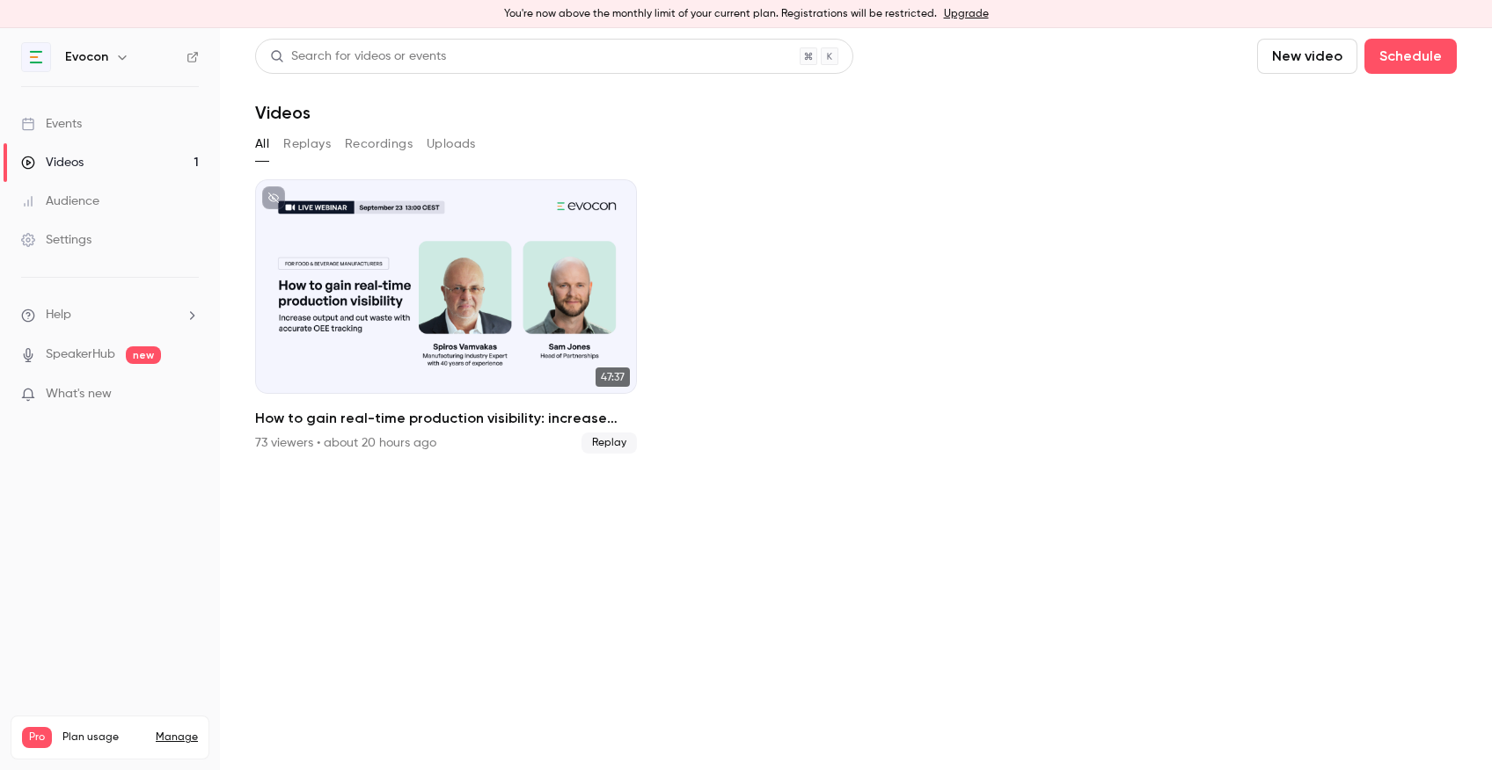
click at [305, 141] on button "Replays" at bounding box center [306, 144] width 47 height 28
click at [84, 116] on link "Events" at bounding box center [110, 124] width 220 height 39
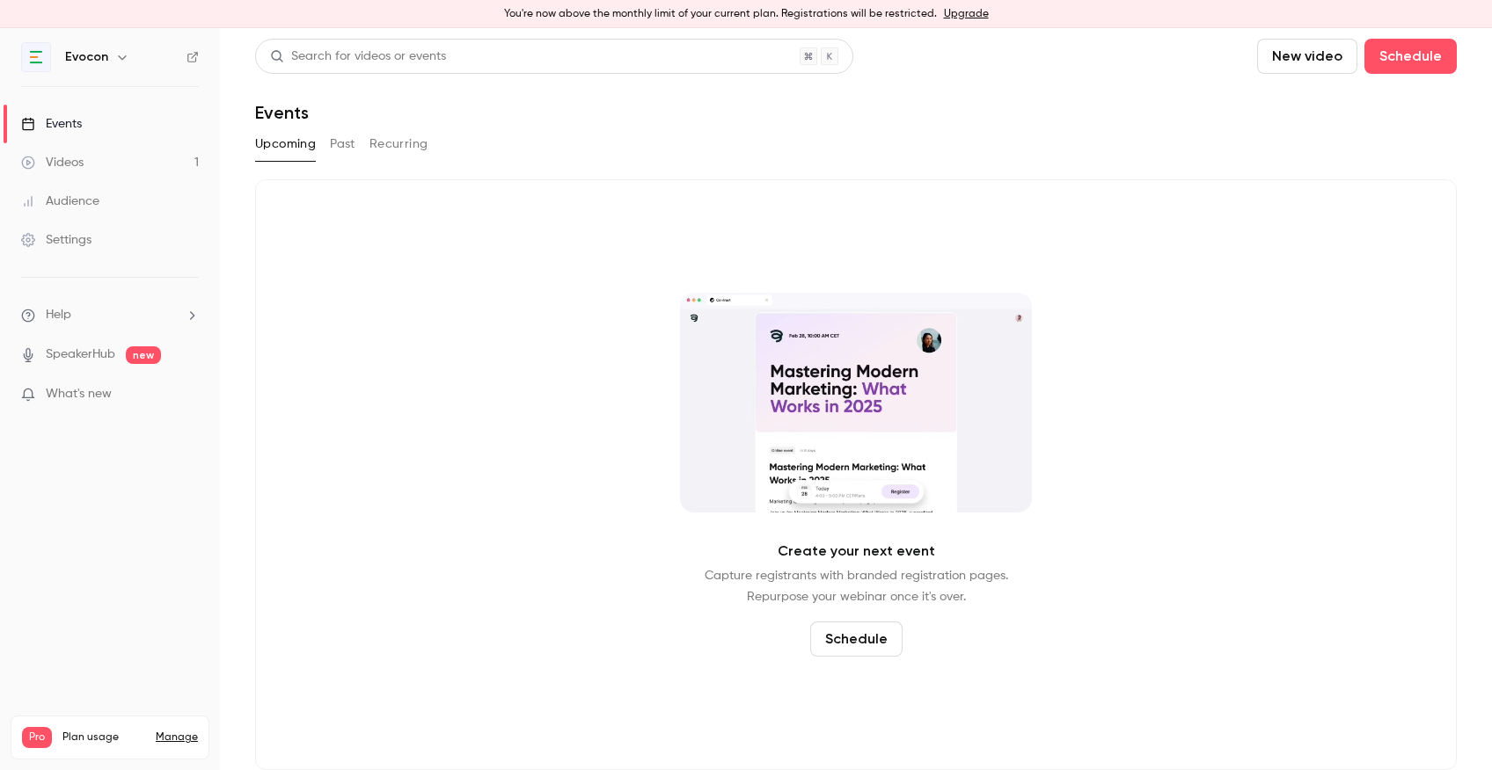
click at [330, 142] on button "Past" at bounding box center [343, 144] width 26 height 28
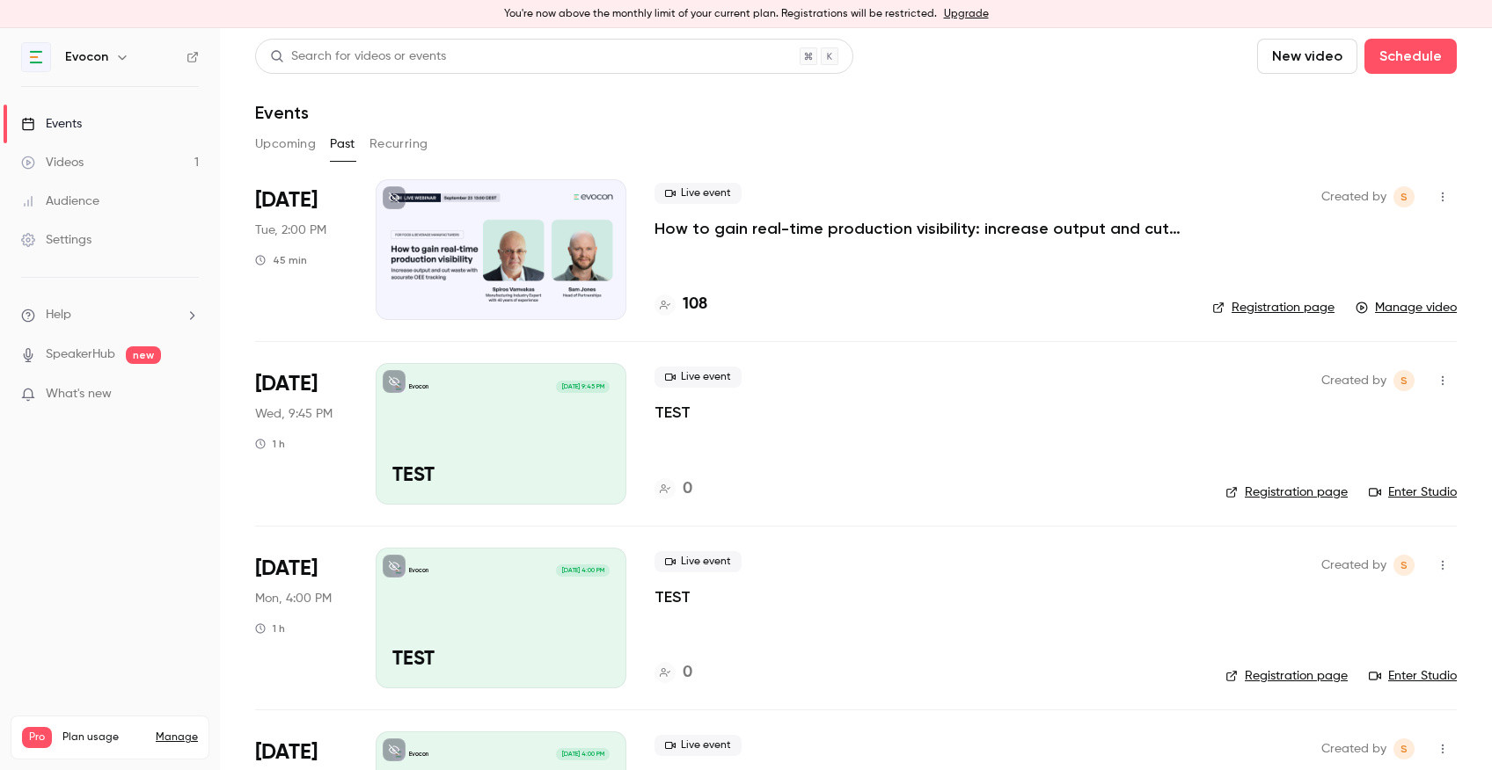
click at [839, 226] on p "How to gain real-time production visibility: increase output and cut waste with…" at bounding box center [918, 228] width 528 height 21
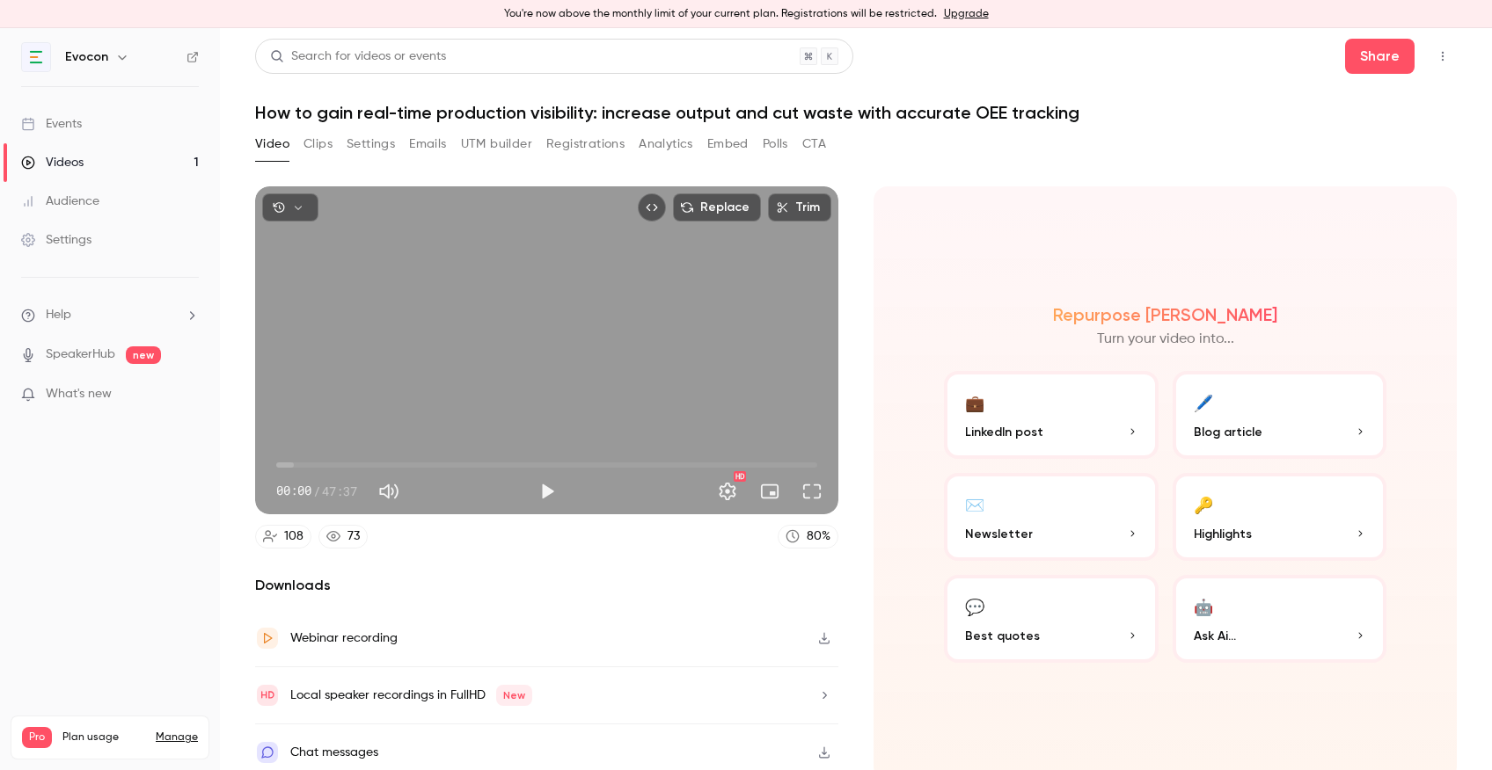
click at [580, 150] on button "Registrations" at bounding box center [585, 144] width 78 height 28
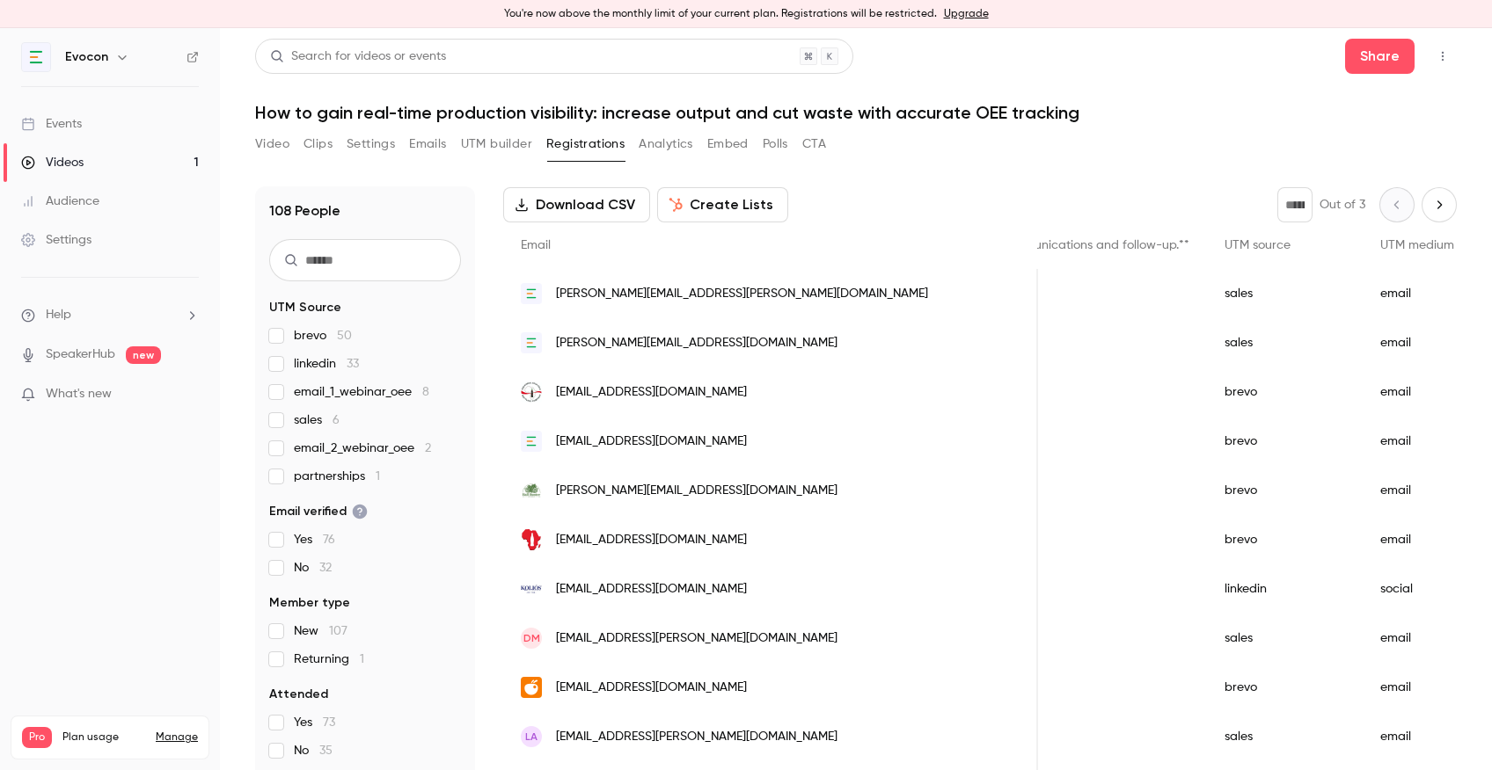
scroll to position [84, 0]
click at [682, 212] on button "Create Lists" at bounding box center [722, 206] width 131 height 35
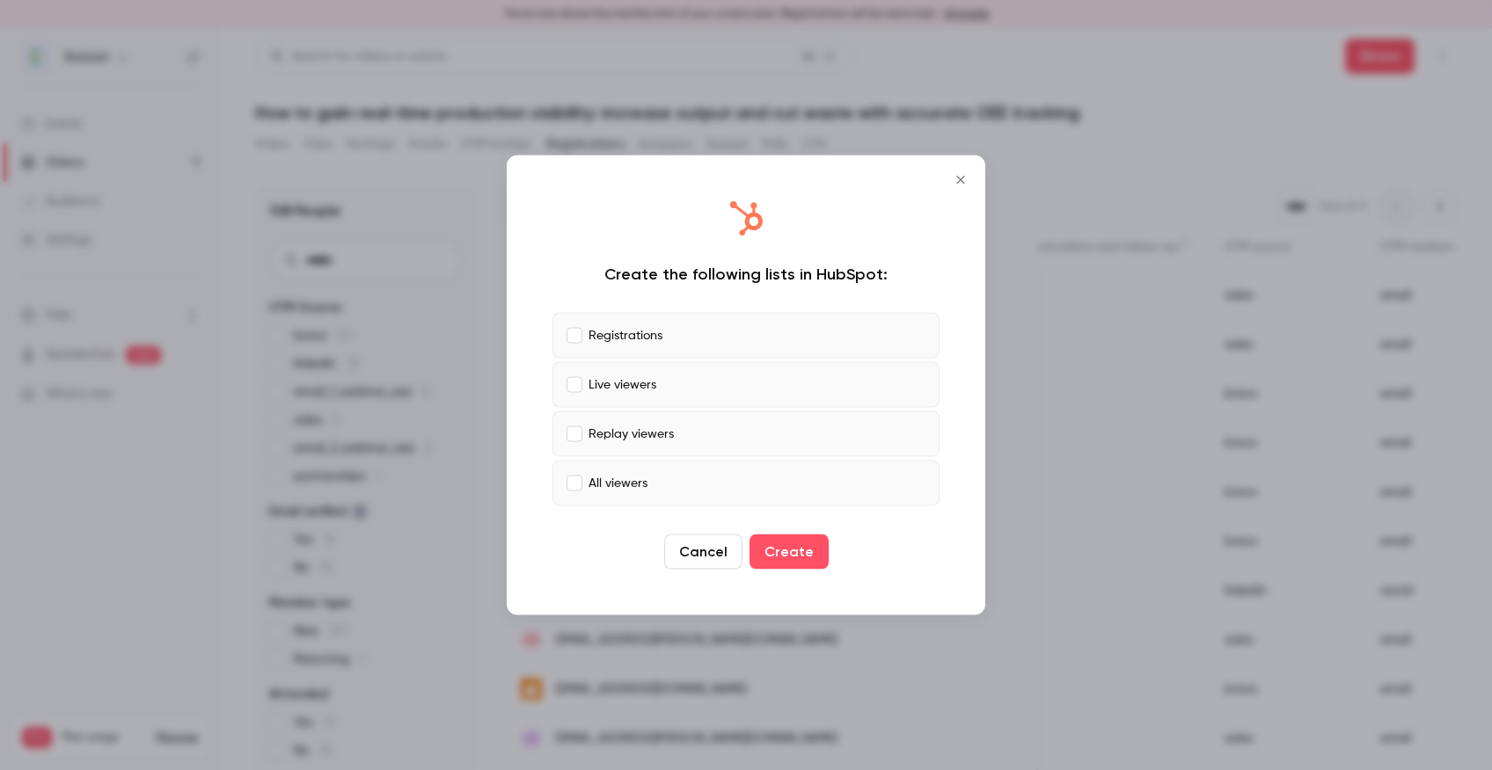
click at [960, 179] on icon "Close" at bounding box center [960, 180] width 8 height 8
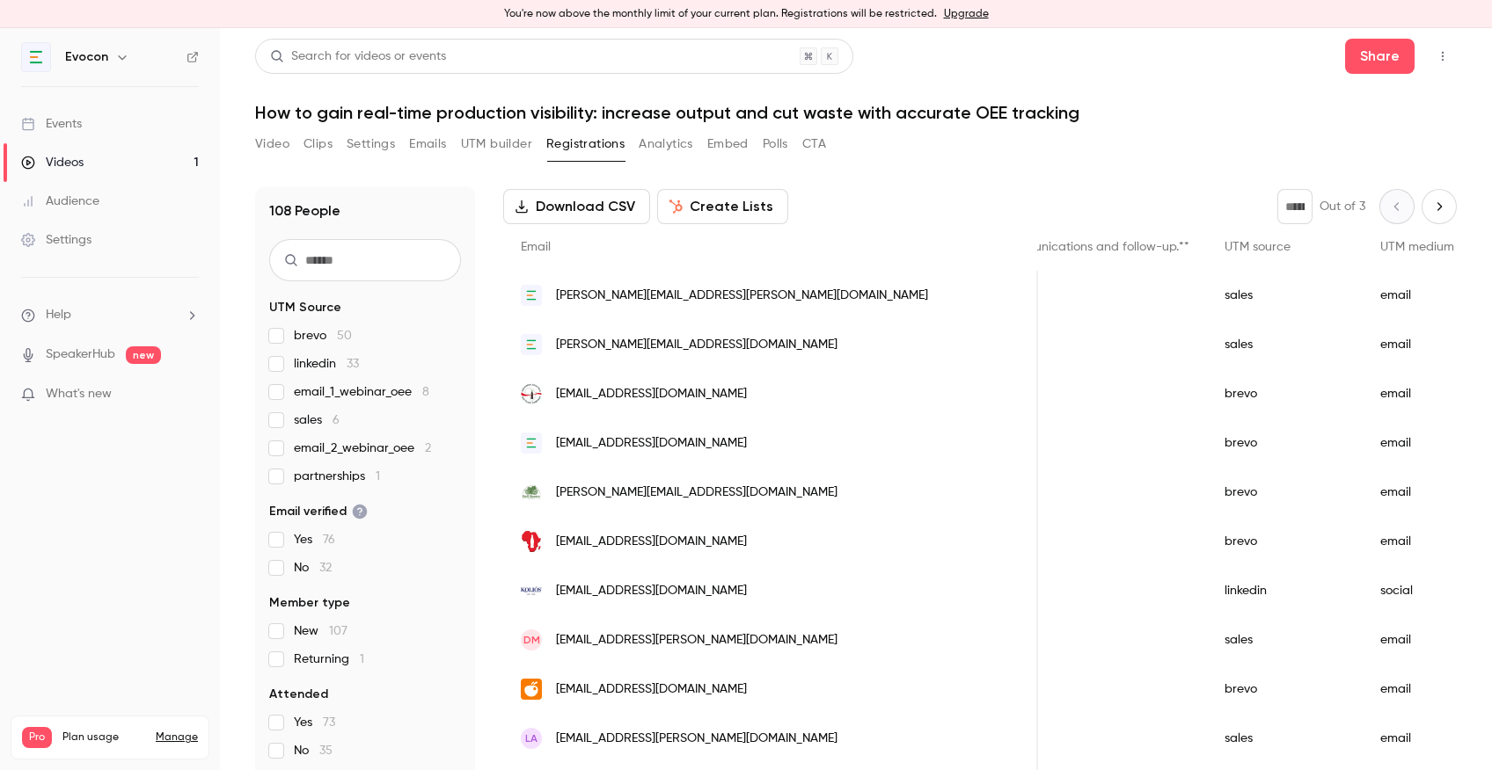
click at [744, 209] on button "Create Lists" at bounding box center [722, 206] width 131 height 35
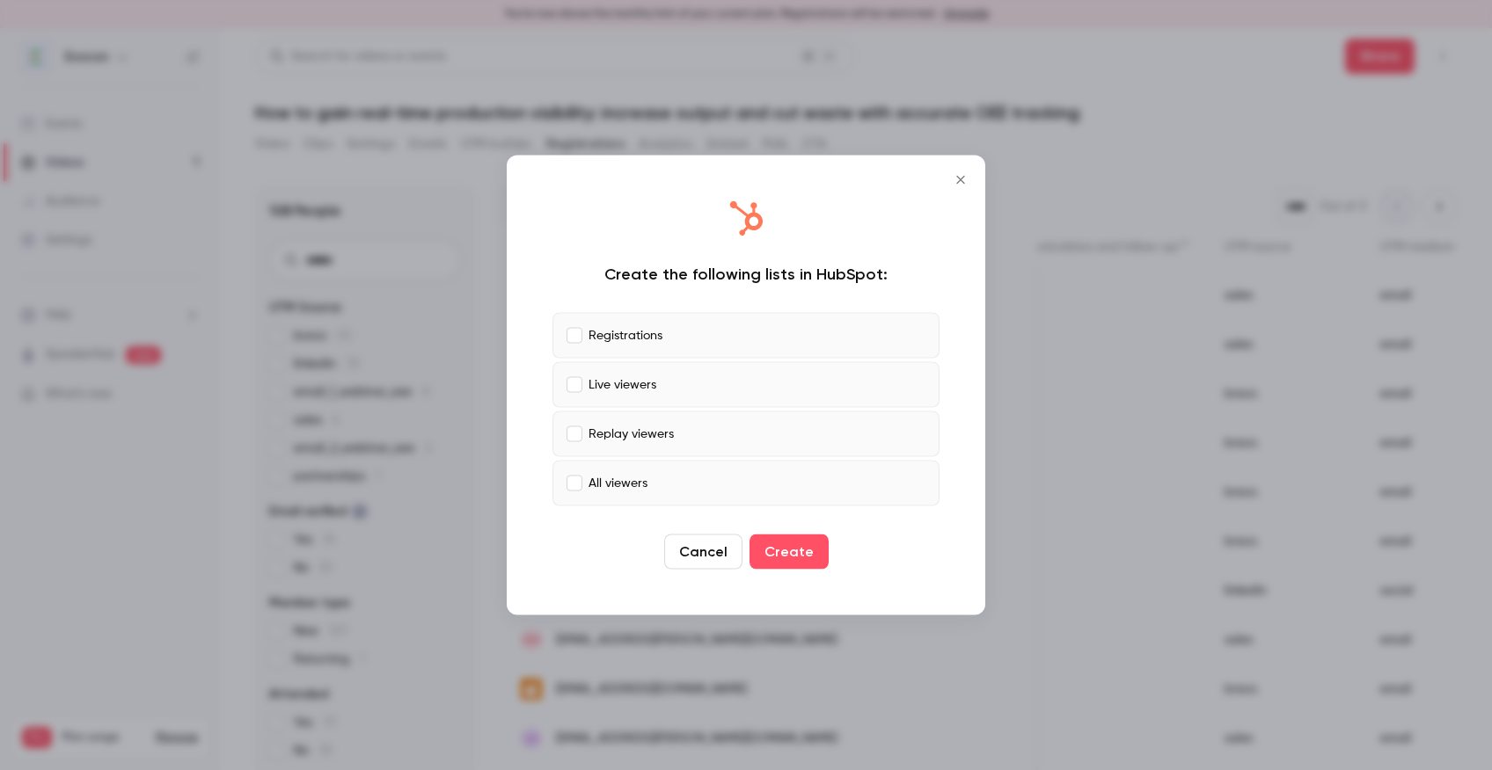
click at [959, 181] on icon "Close" at bounding box center [960, 180] width 8 height 8
